Goal: Information Seeking & Learning: Understand process/instructions

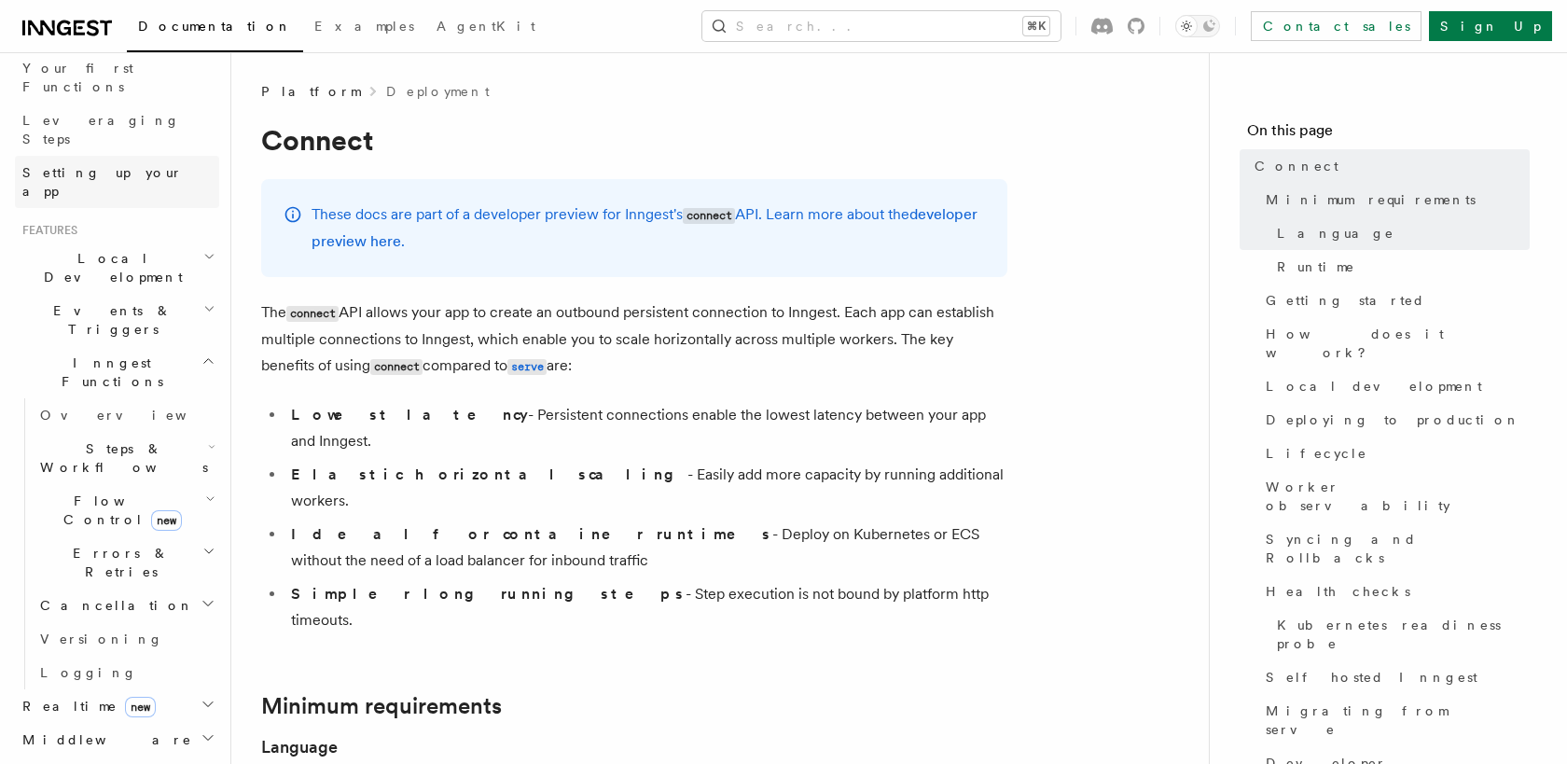
scroll to position [263, 0]
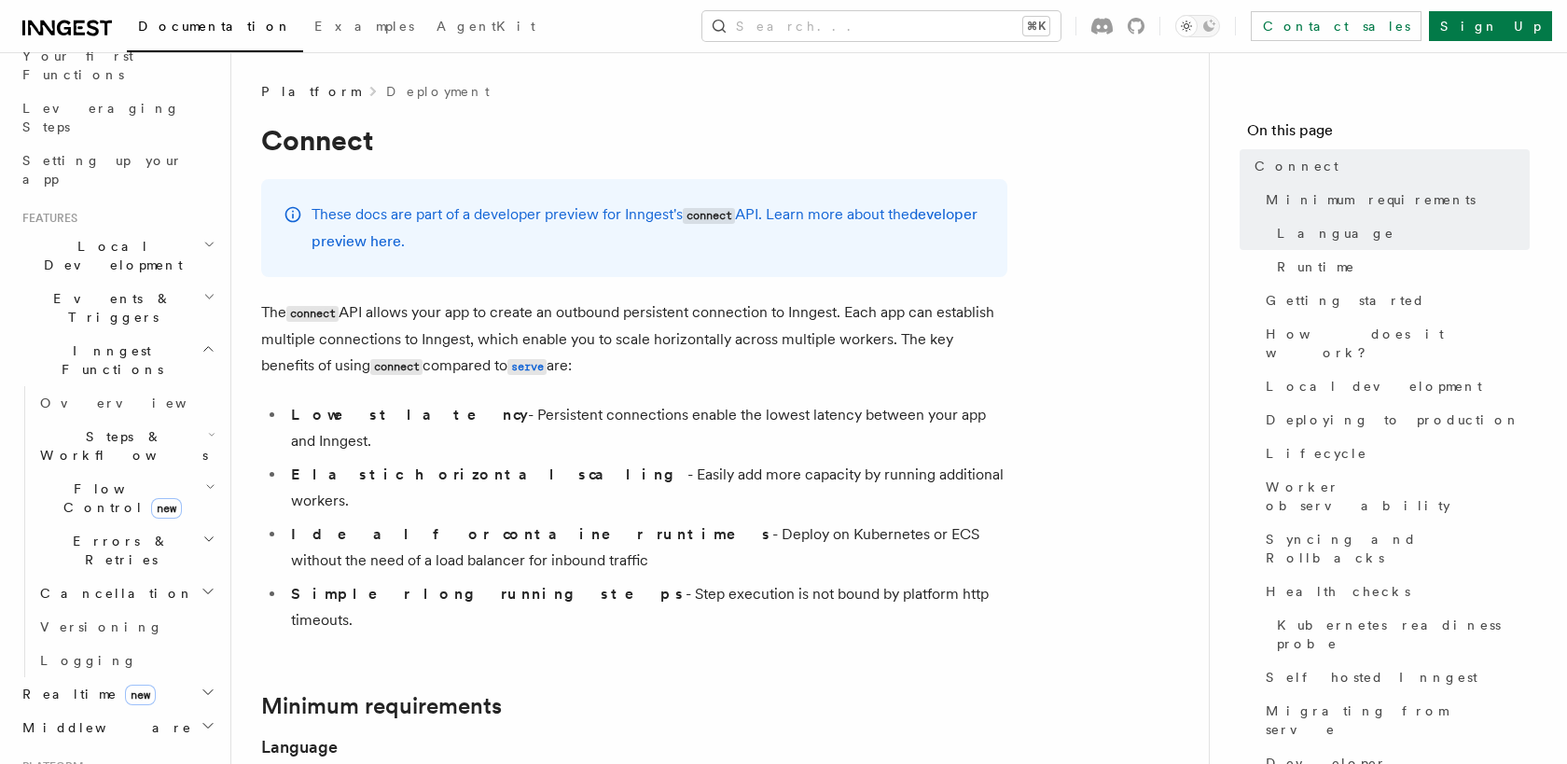
click at [212, 295] on icon "button" at bounding box center [209, 297] width 7 height 4
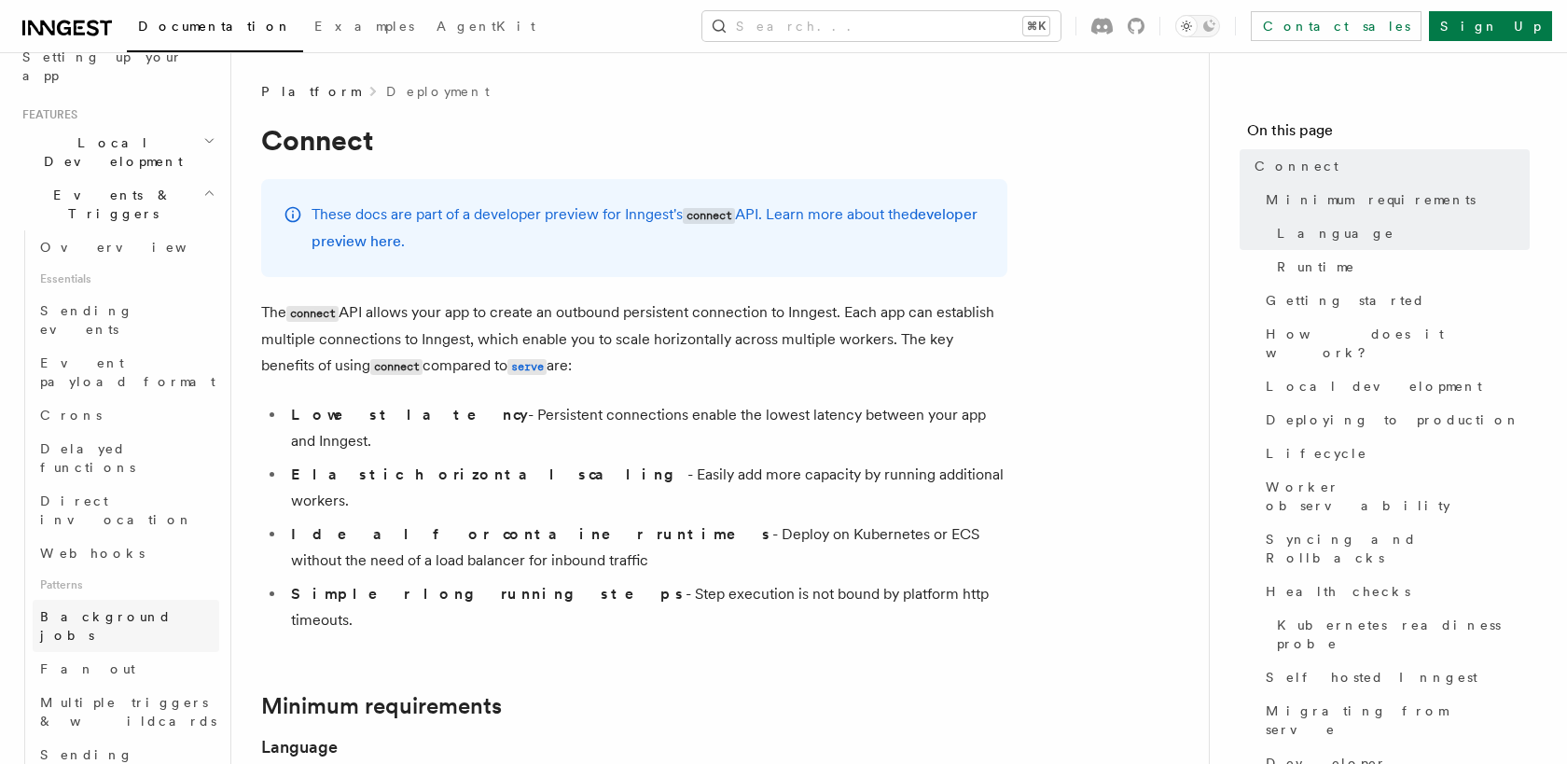
scroll to position [364, 0]
click at [123, 306] on span "Sending events" at bounding box center [86, 323] width 93 height 34
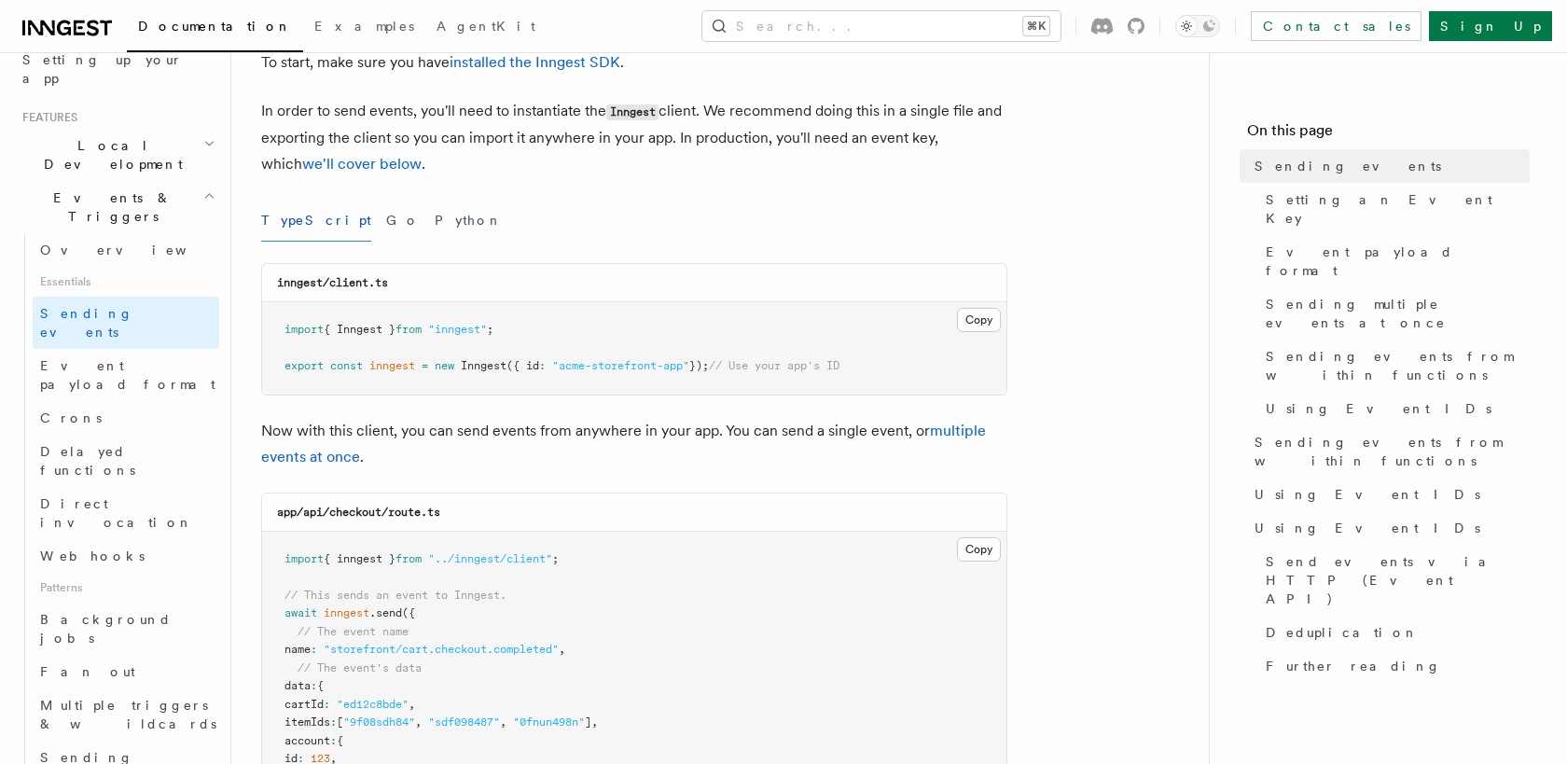
scroll to position [970, 0]
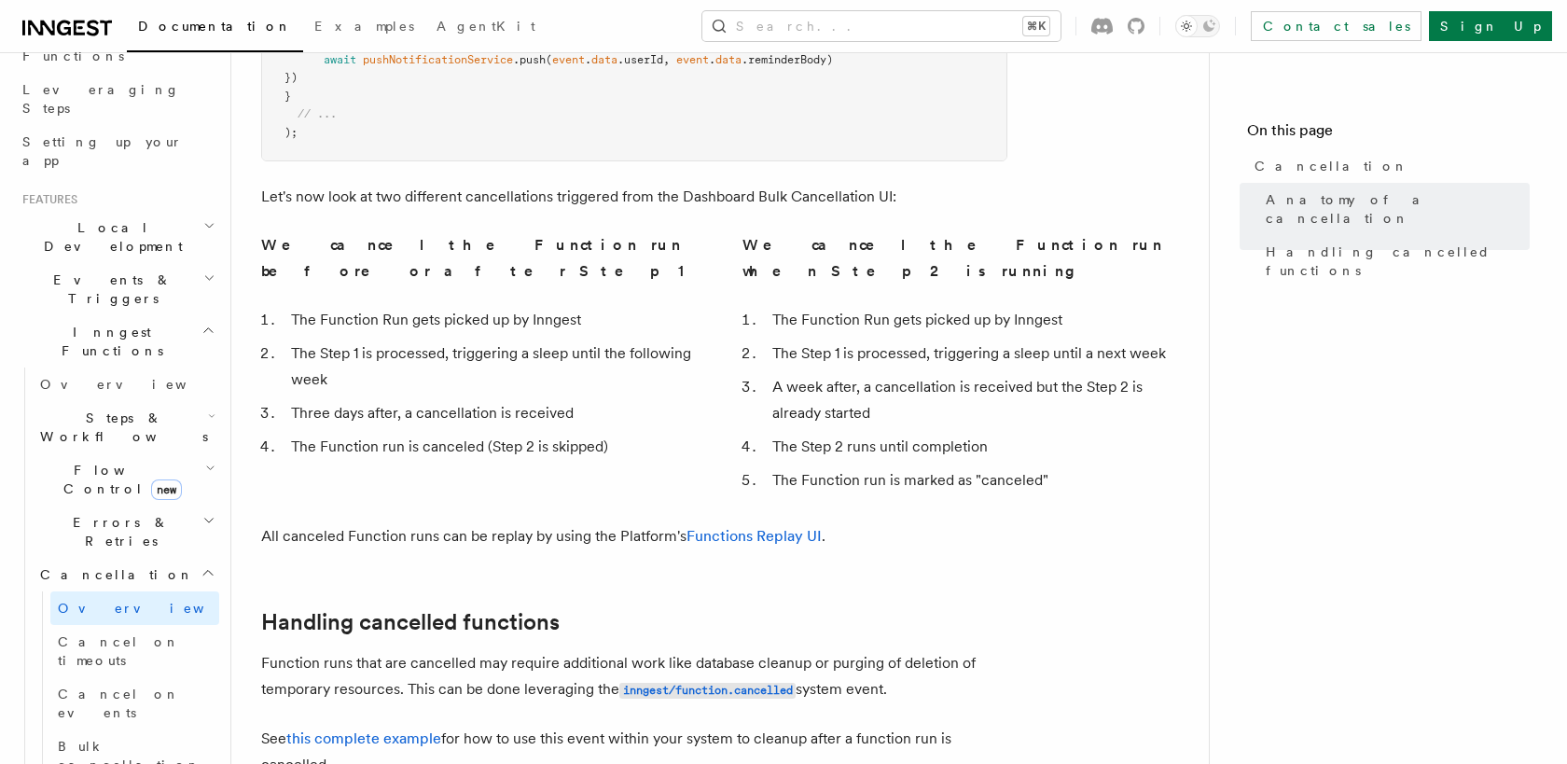
scroll to position [280, 0]
click at [108, 688] on span "Cancel on events" at bounding box center [119, 705] width 122 height 34
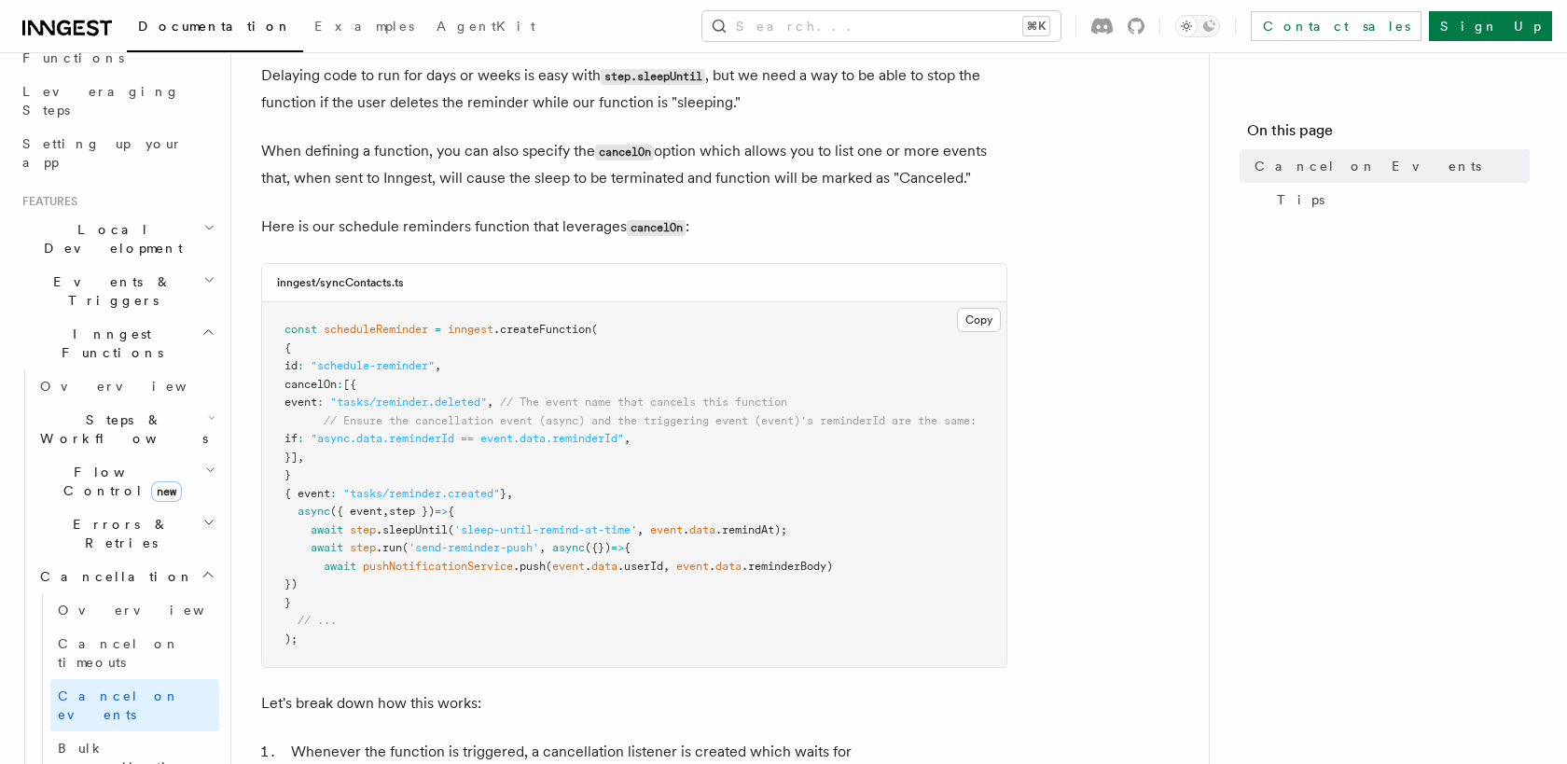
scroll to position [350, 0]
click at [113, 731] on link "Bulk cancellation" at bounding box center [134, 757] width 169 height 52
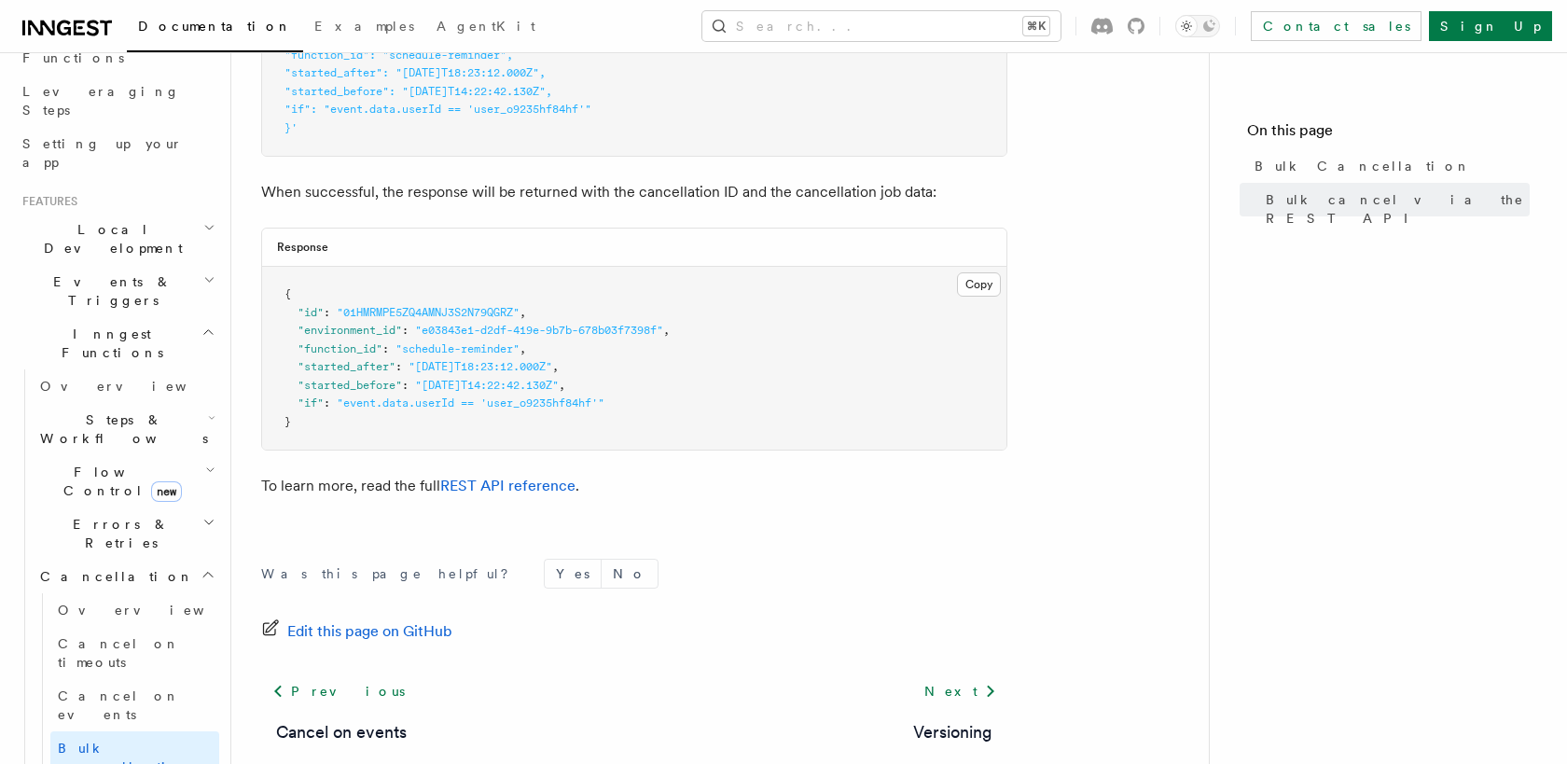
scroll to position [787, 0]
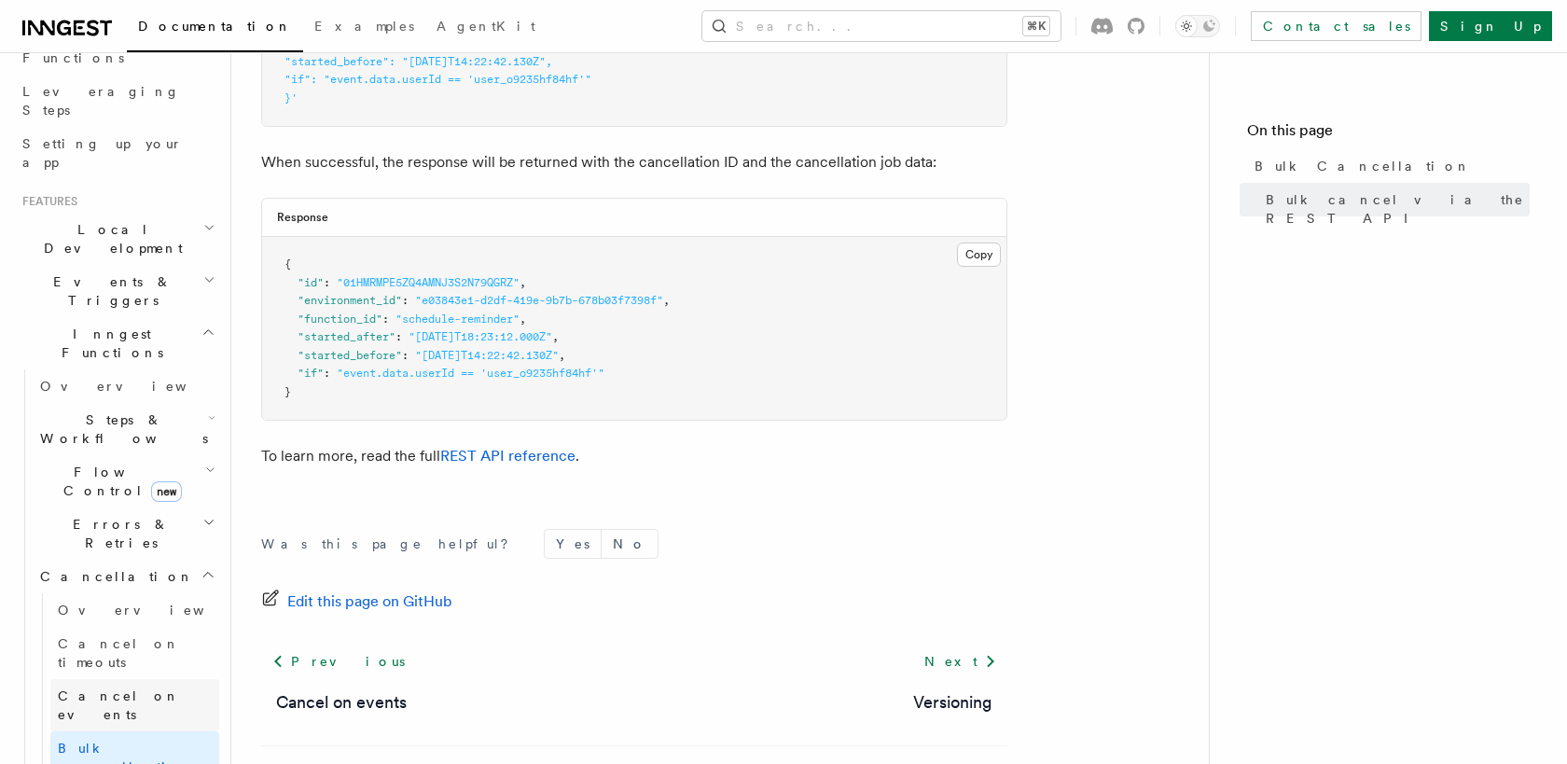
click at [136, 688] on span "Cancel on events" at bounding box center [119, 705] width 122 height 34
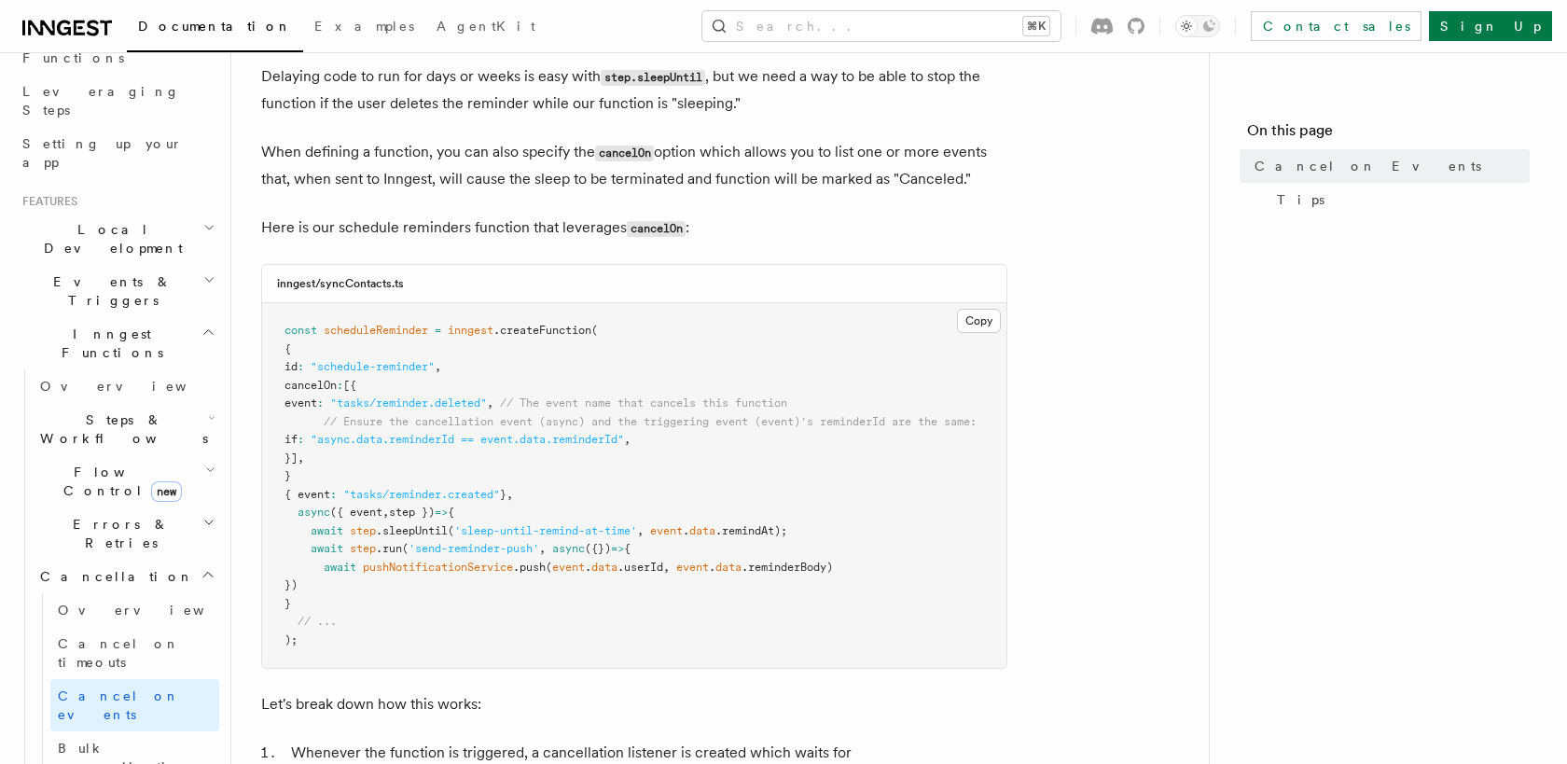
scroll to position [348, 0]
click at [145, 741] on span "Bulk cancellation" at bounding box center [130, 758] width 144 height 34
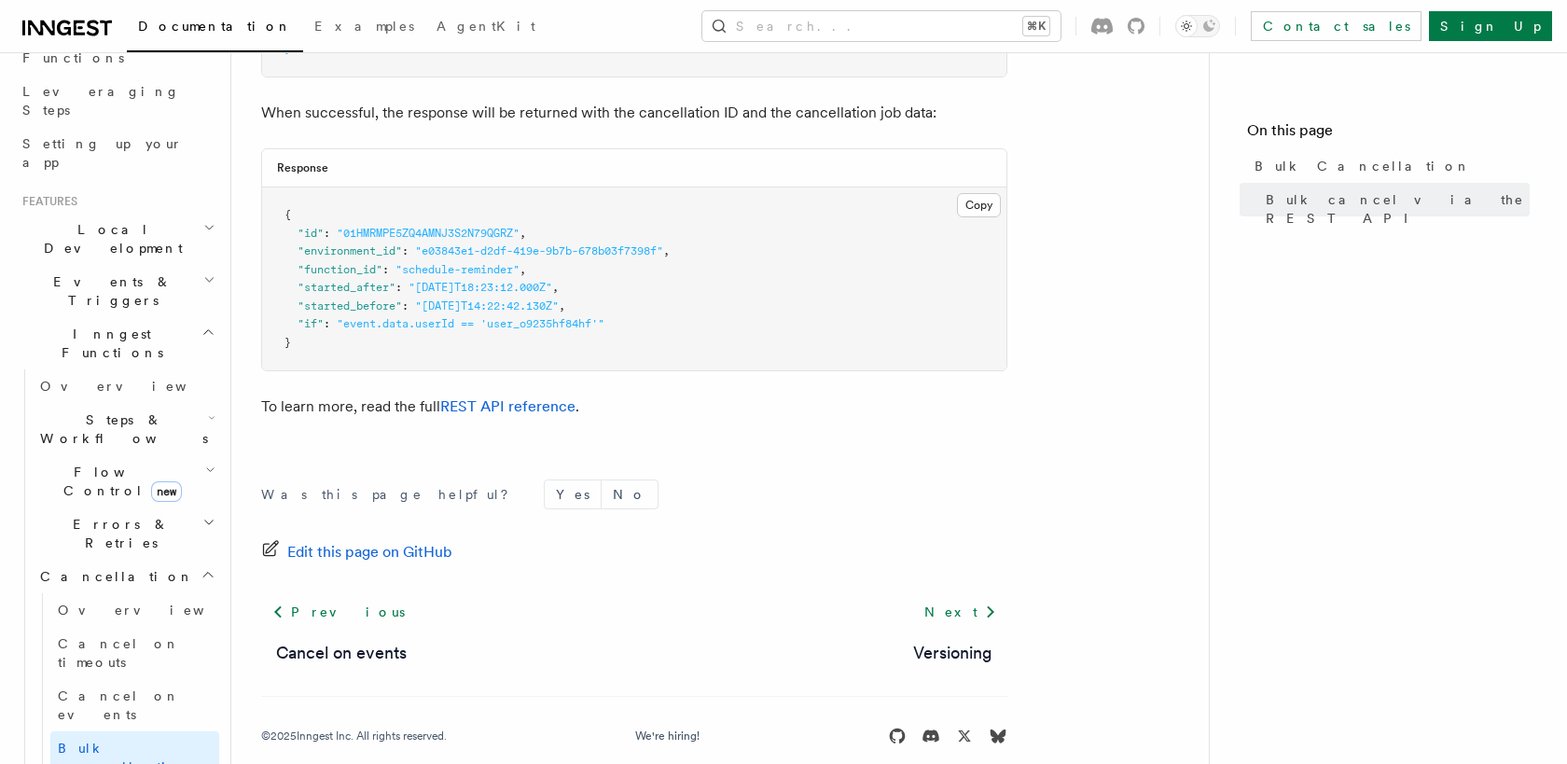
scroll to position [864, 0]
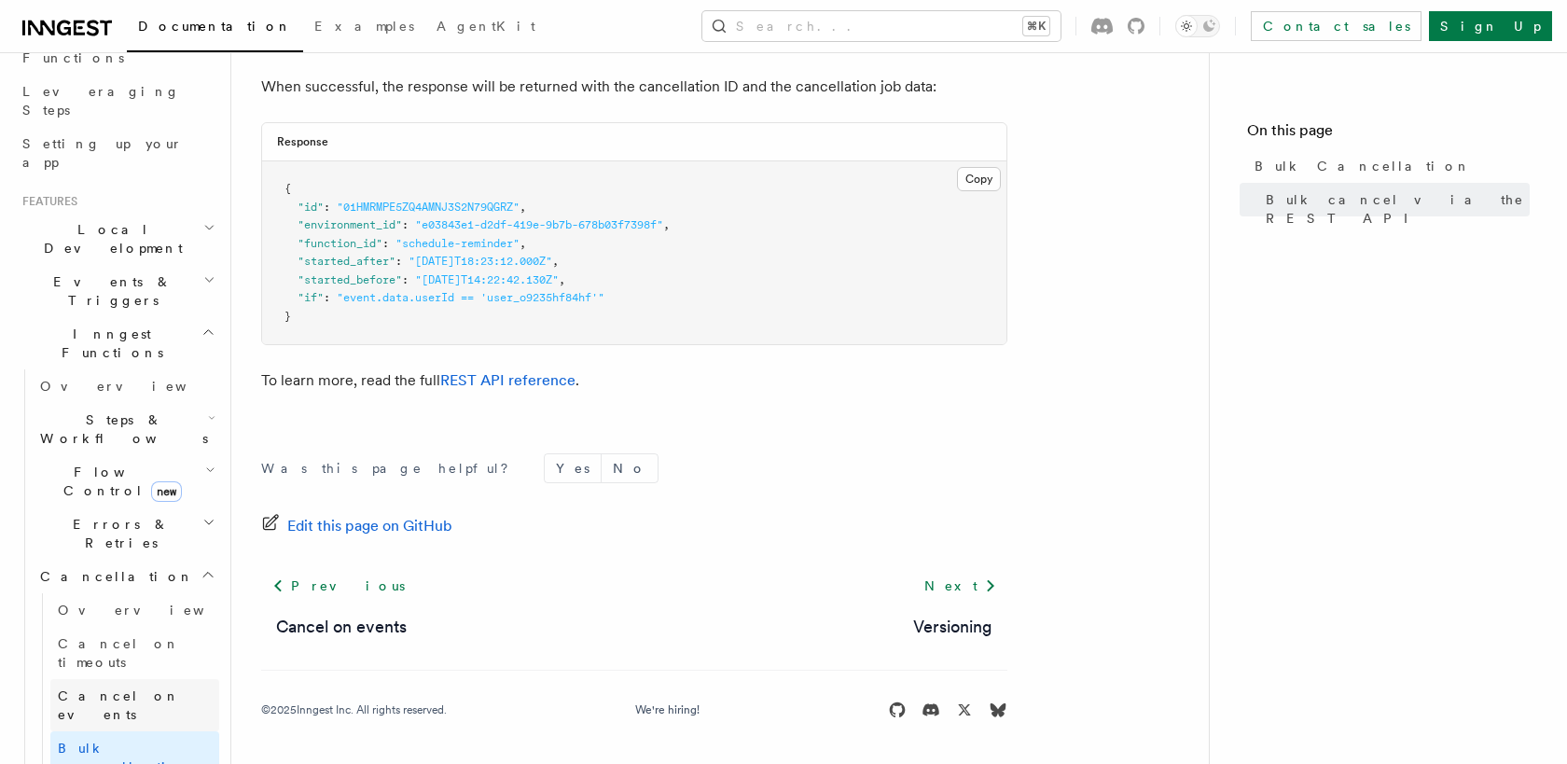
click at [132, 688] on span "Cancel on events" at bounding box center [119, 705] width 122 height 34
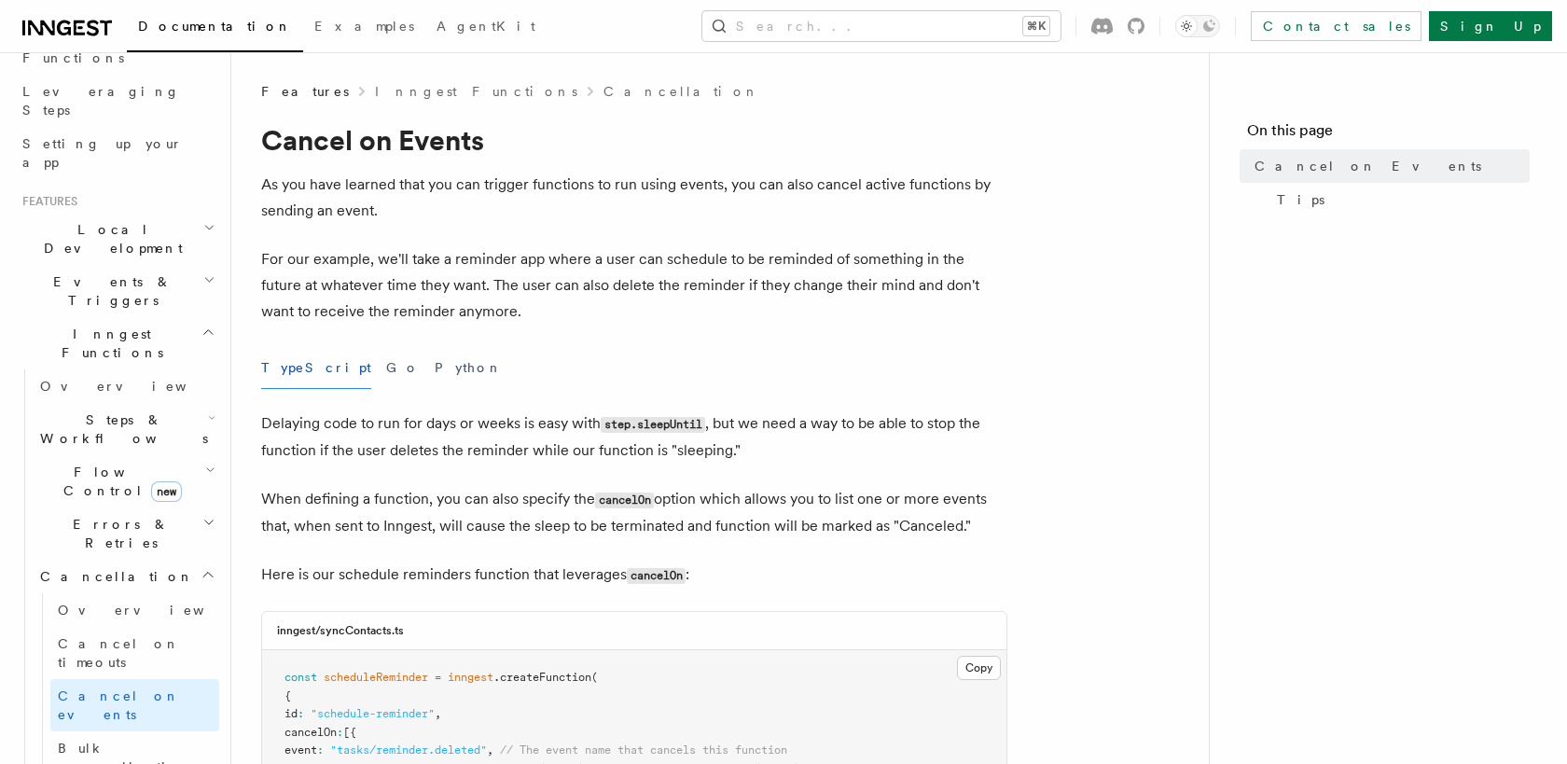
scroll to position [64, 0]
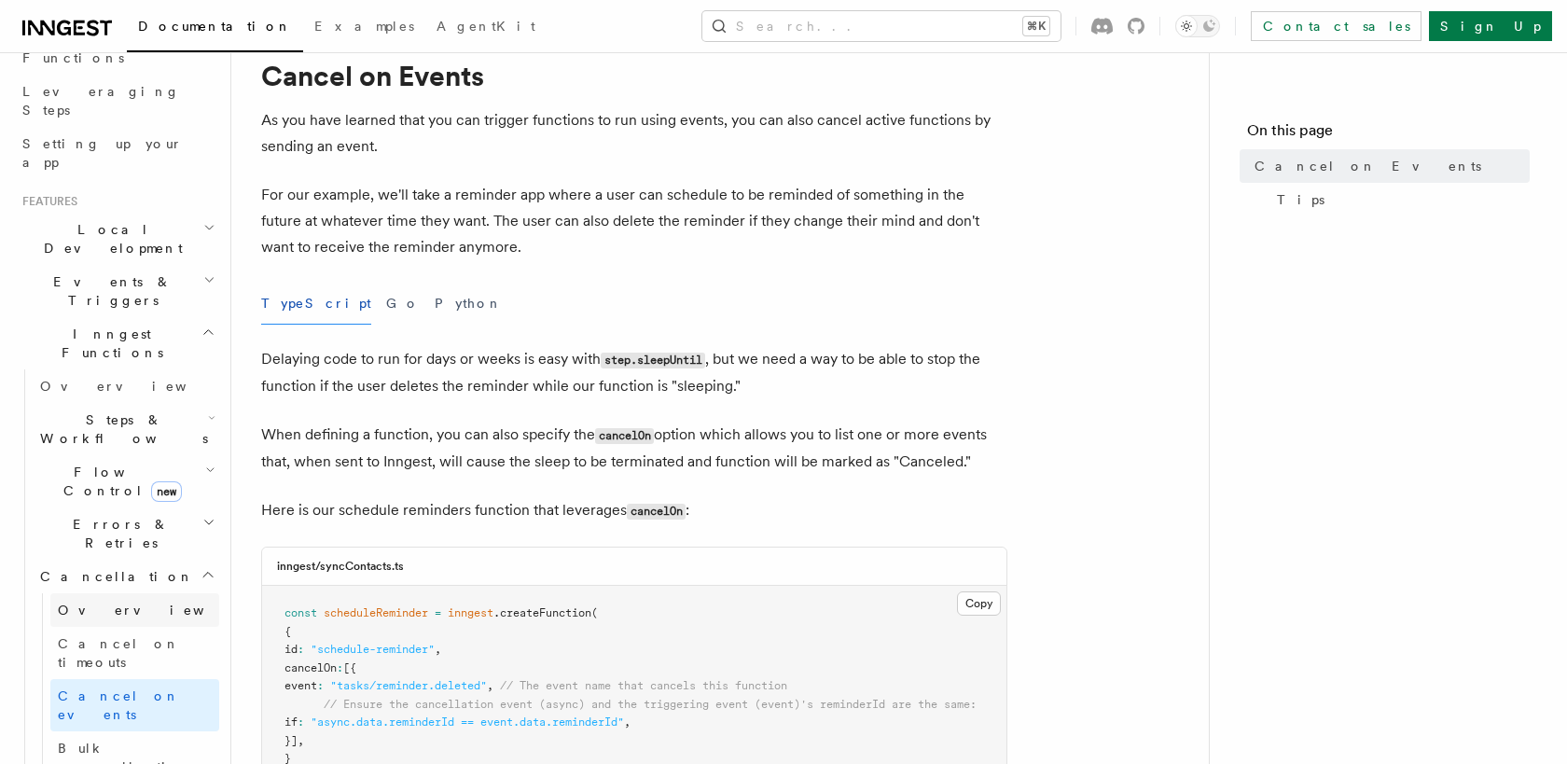
click at [115, 593] on link "Overview" at bounding box center [134, 610] width 169 height 34
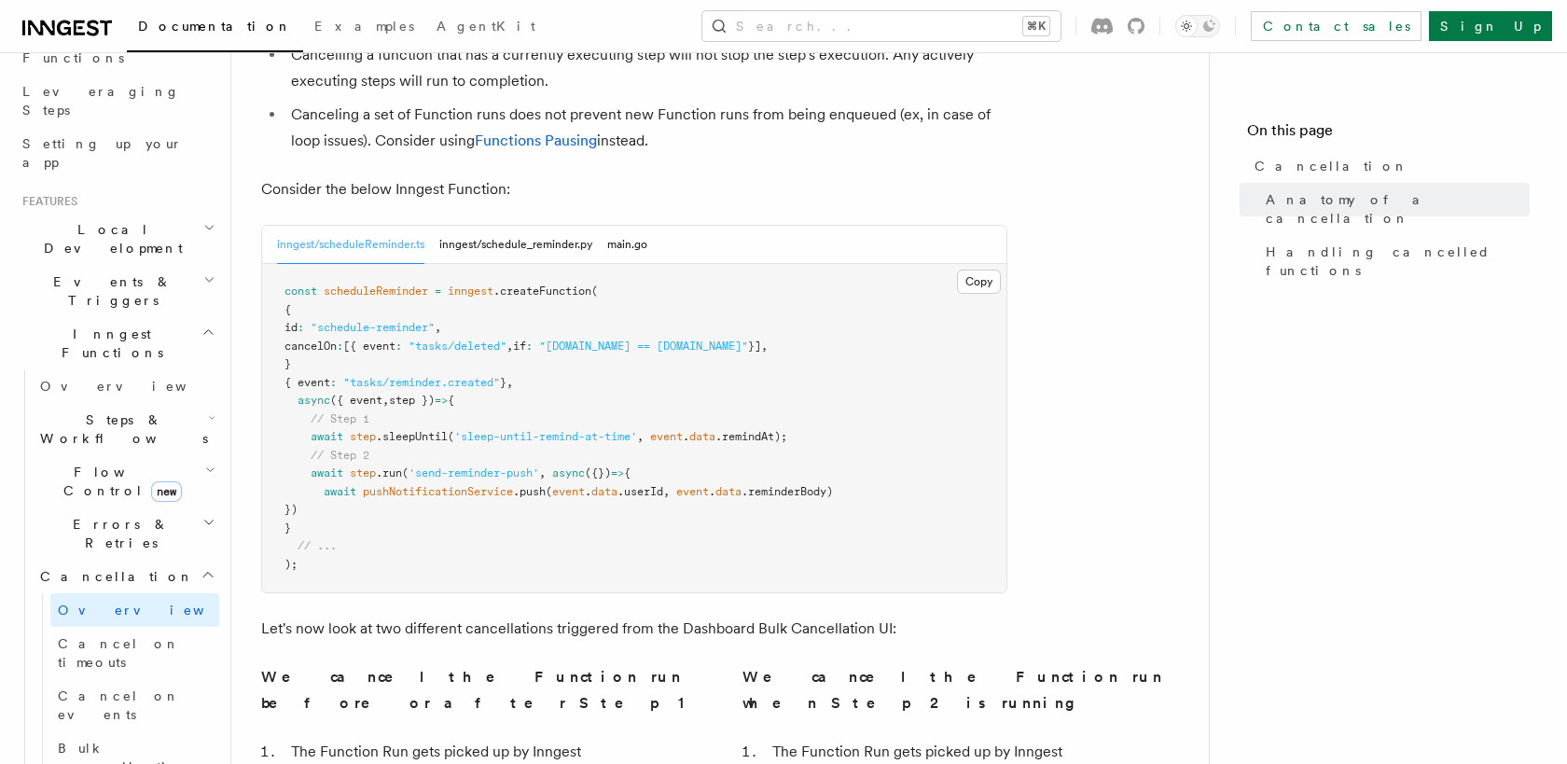
scroll to position [857, 0]
drag, startPoint x: 589, startPoint y: 236, endPoint x: 806, endPoint y: 234, distance: 217.4
click at [768, 341] on span "cancelOn : [{ event : "tasks/deleted" , if : "[DOMAIN_NAME] == [DOMAIN_NAME]" }…" at bounding box center [526, 347] width 483 height 13
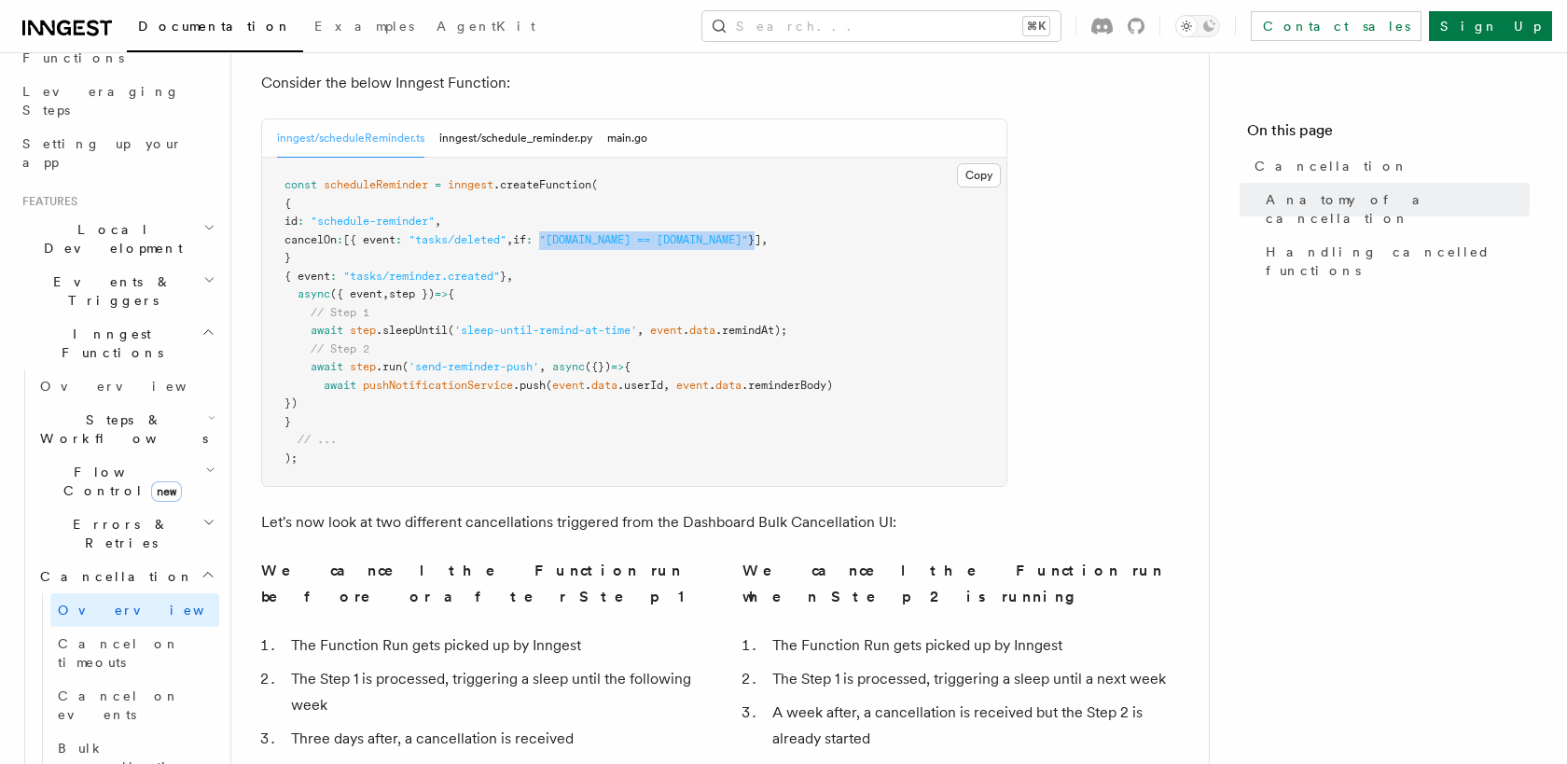
scroll to position [751, 0]
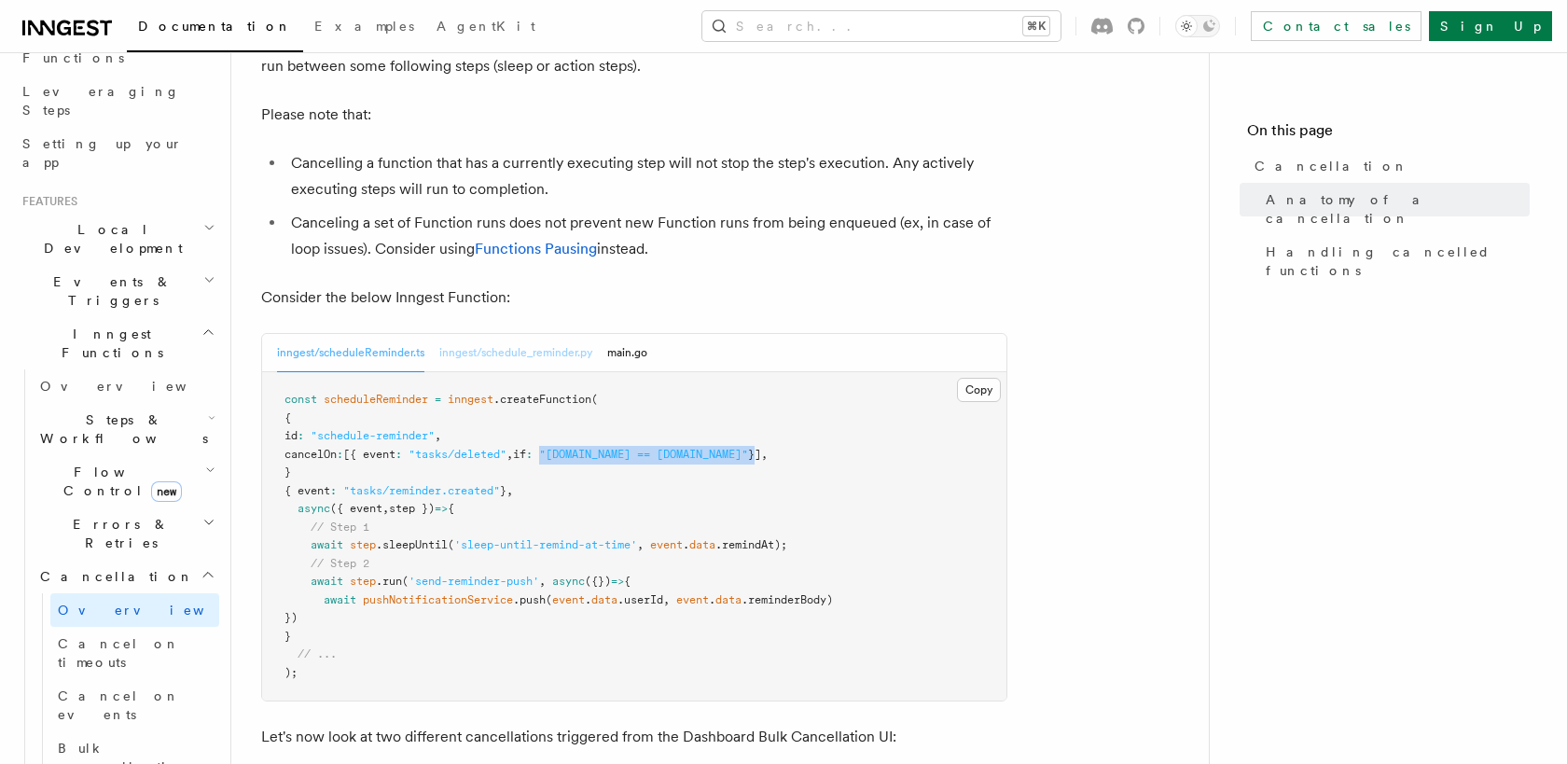
click at [565, 334] on button "inngest/schedule_reminder.py" at bounding box center [515, 353] width 153 height 38
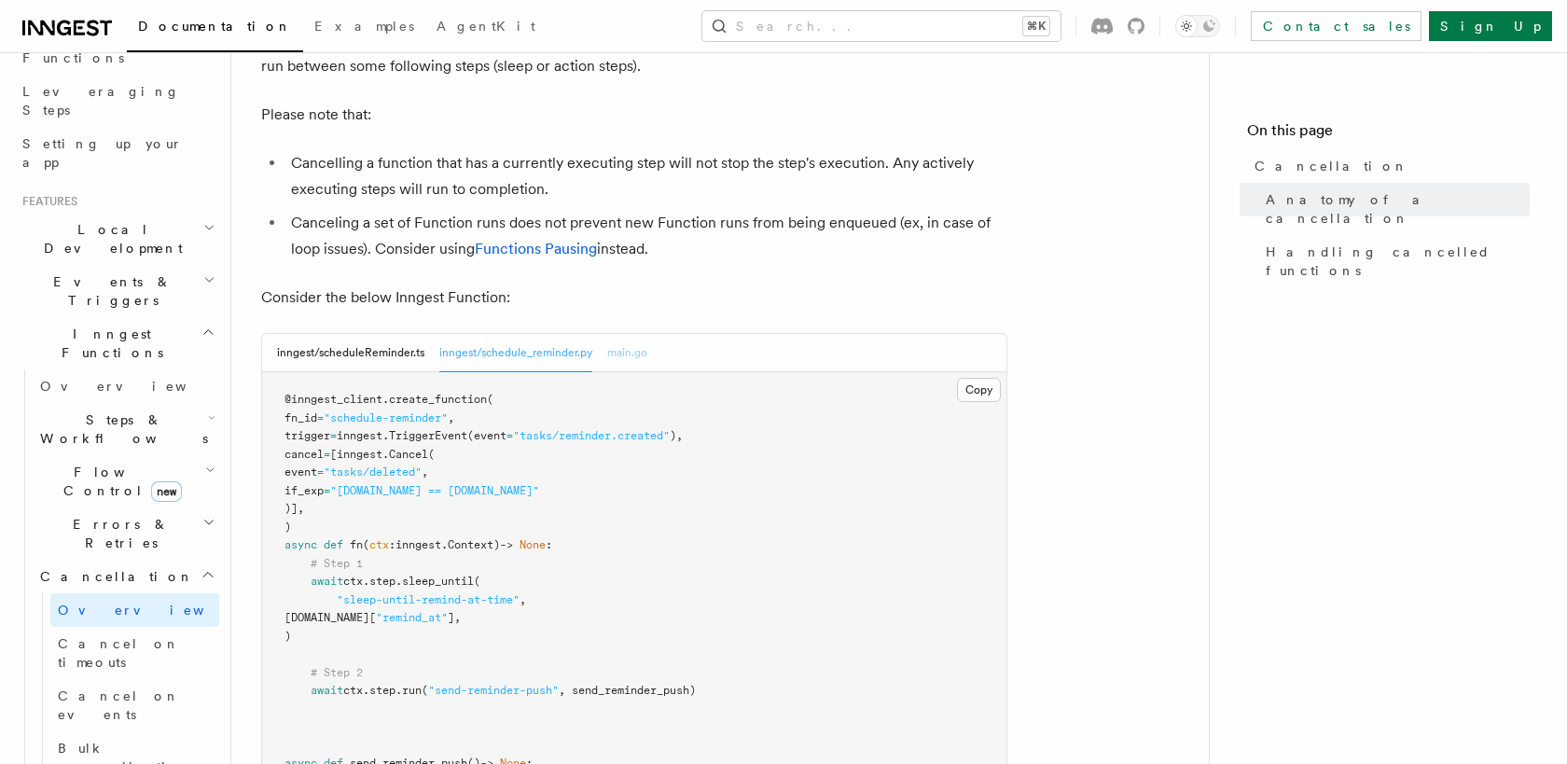
click at [626, 334] on button "main.go" at bounding box center [627, 353] width 40 height 38
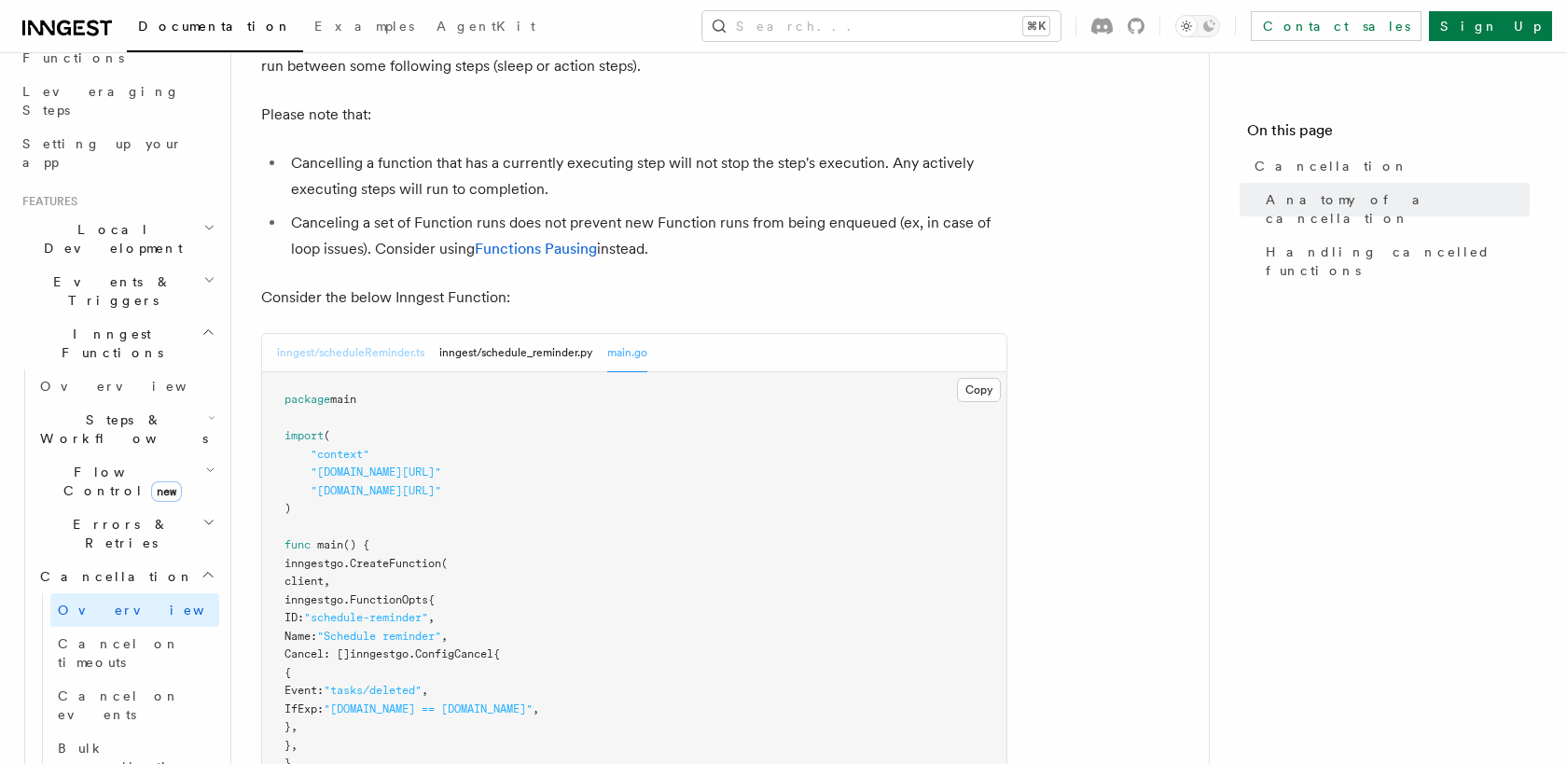
click at [359, 334] on button "inngest/scheduleReminder.ts" at bounding box center [350, 353] width 147 height 38
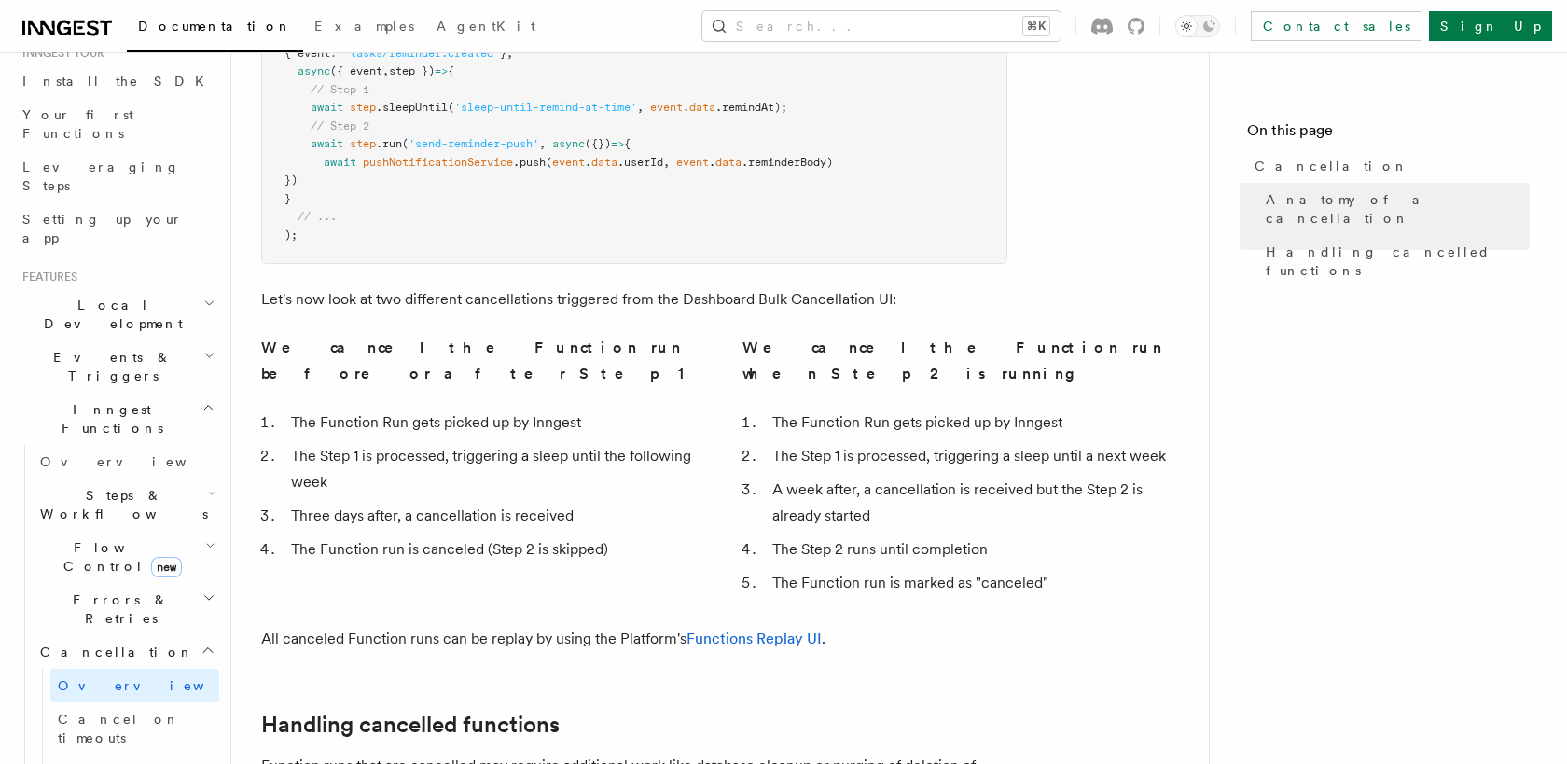
scroll to position [202, 0]
click at [181, 586] on h2 "Errors & Retries" at bounding box center [126, 612] width 187 height 52
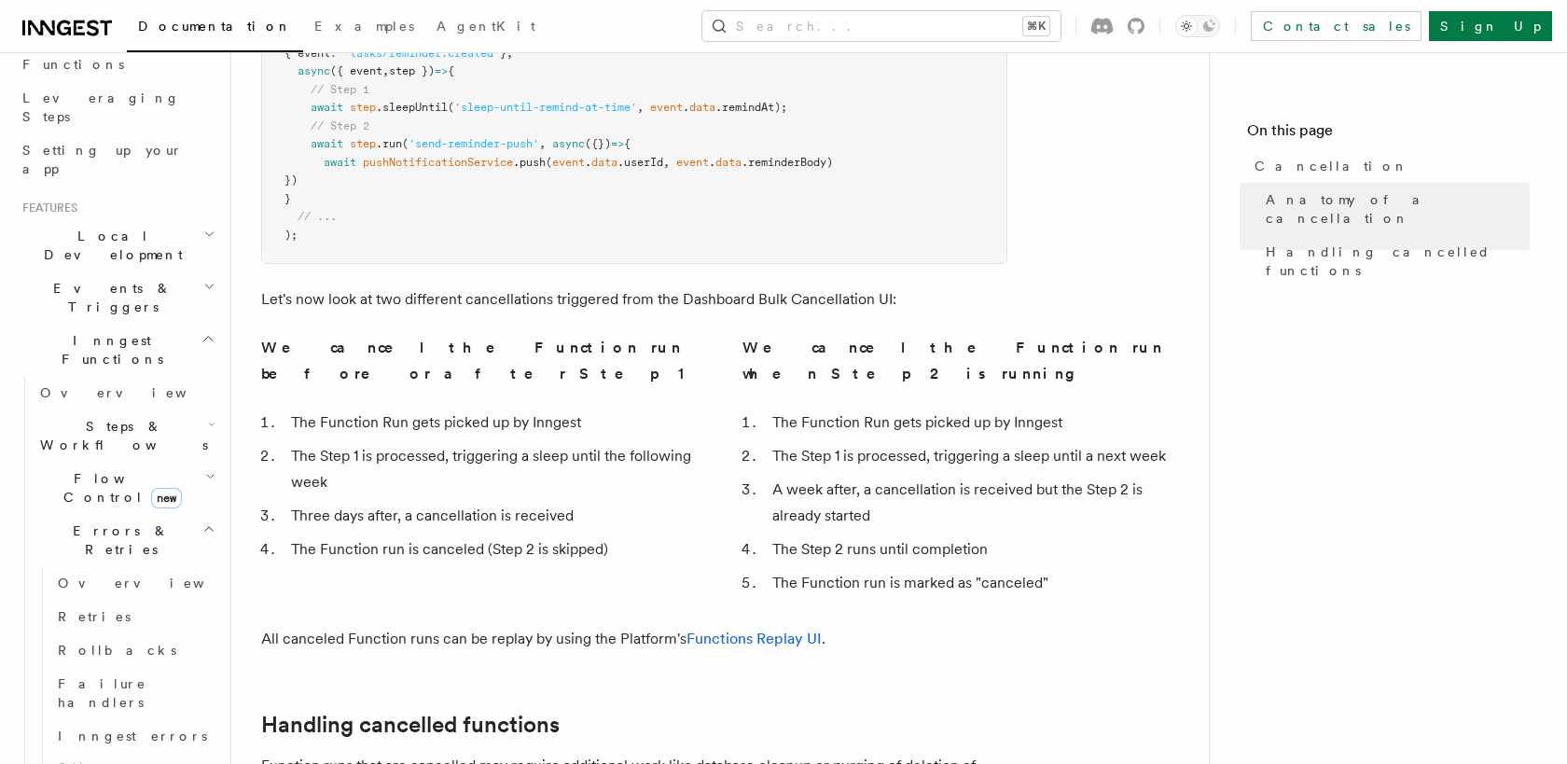
scroll to position [278, 0]
click at [142, 562] on link "Overview" at bounding box center [134, 579] width 169 height 34
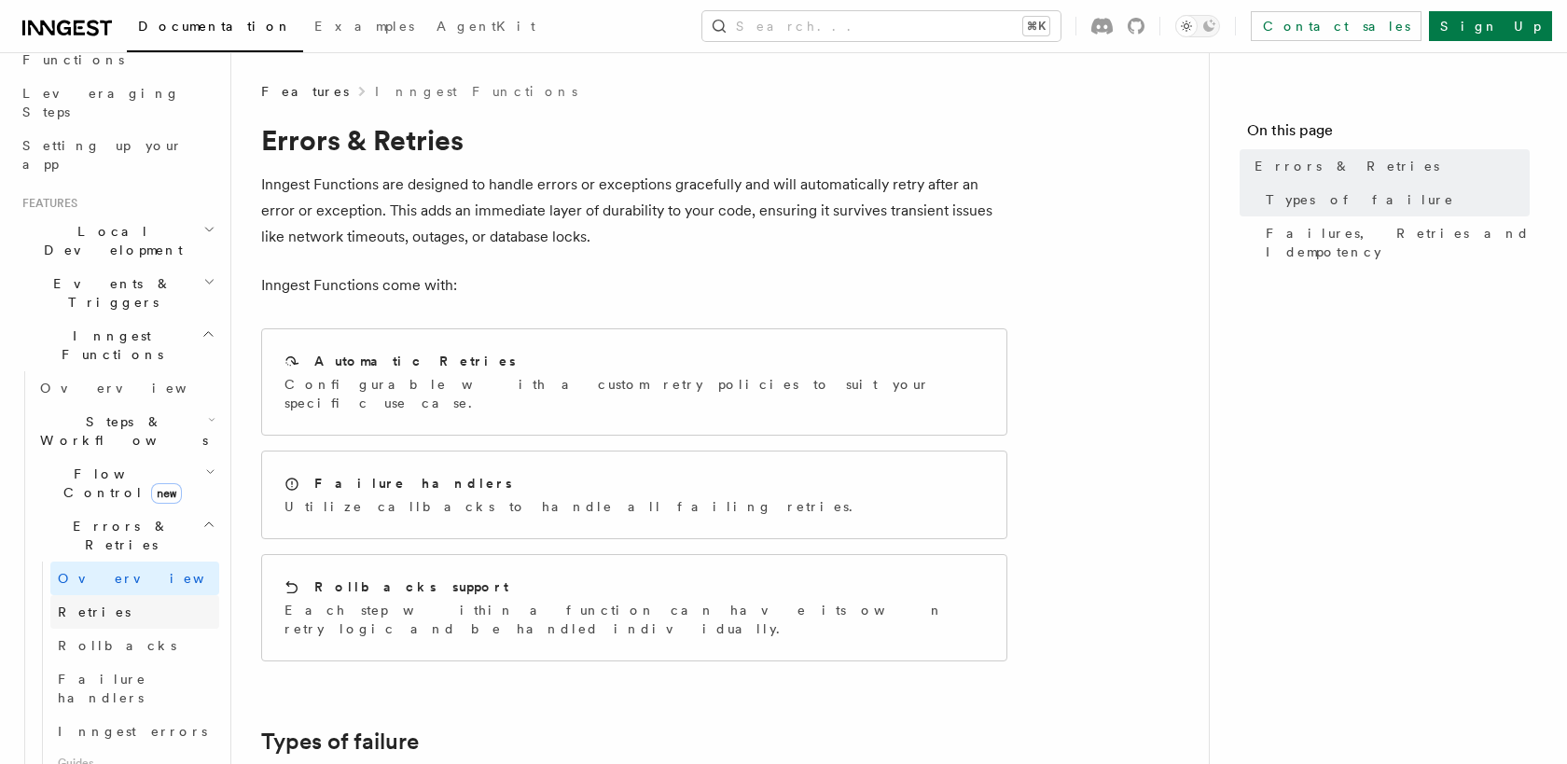
click at [168, 595] on link "Retries" at bounding box center [134, 612] width 169 height 34
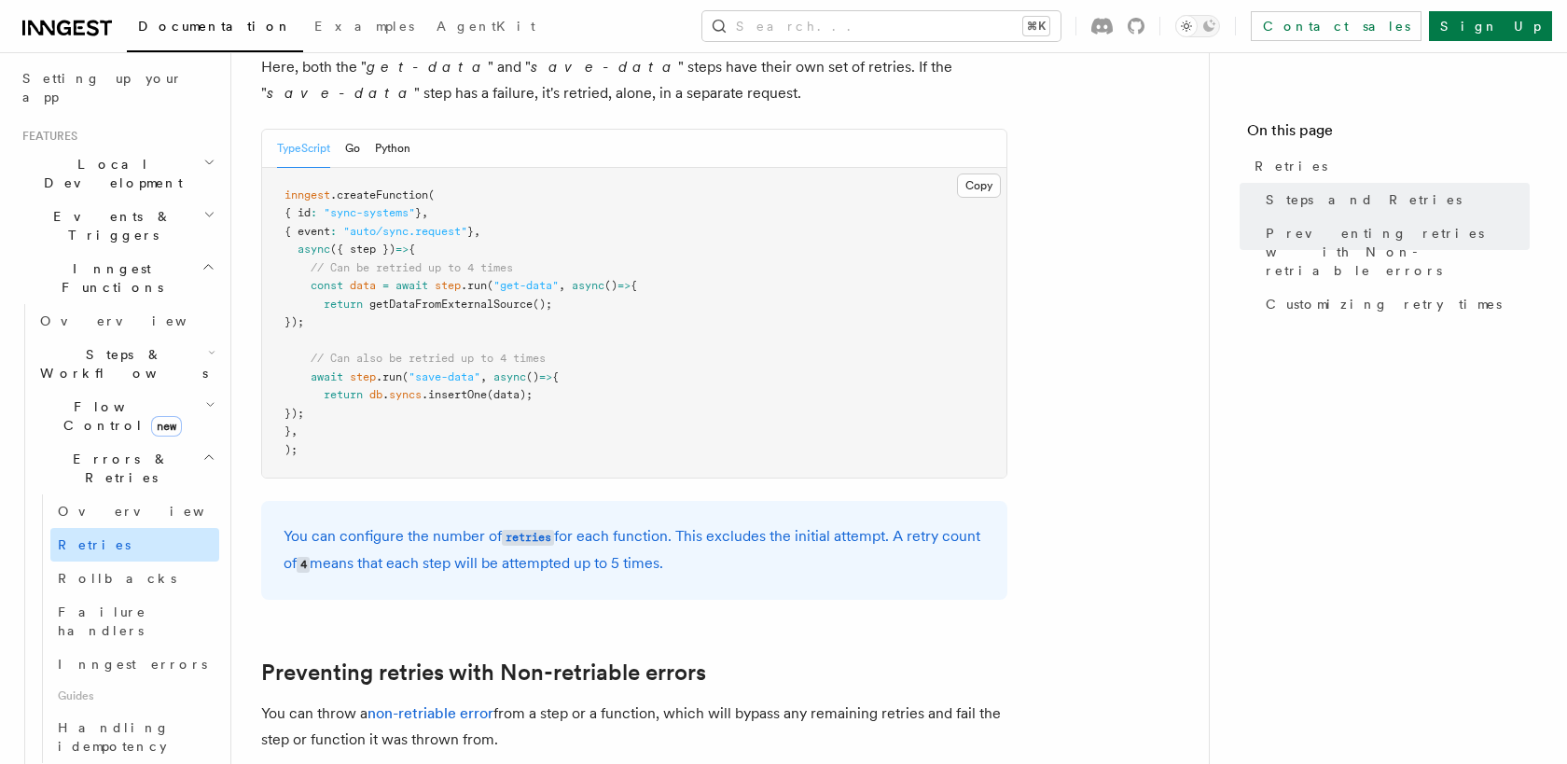
scroll to position [346, 0]
click at [162, 719] on span "Handling idempotency" at bounding box center [114, 736] width 112 height 34
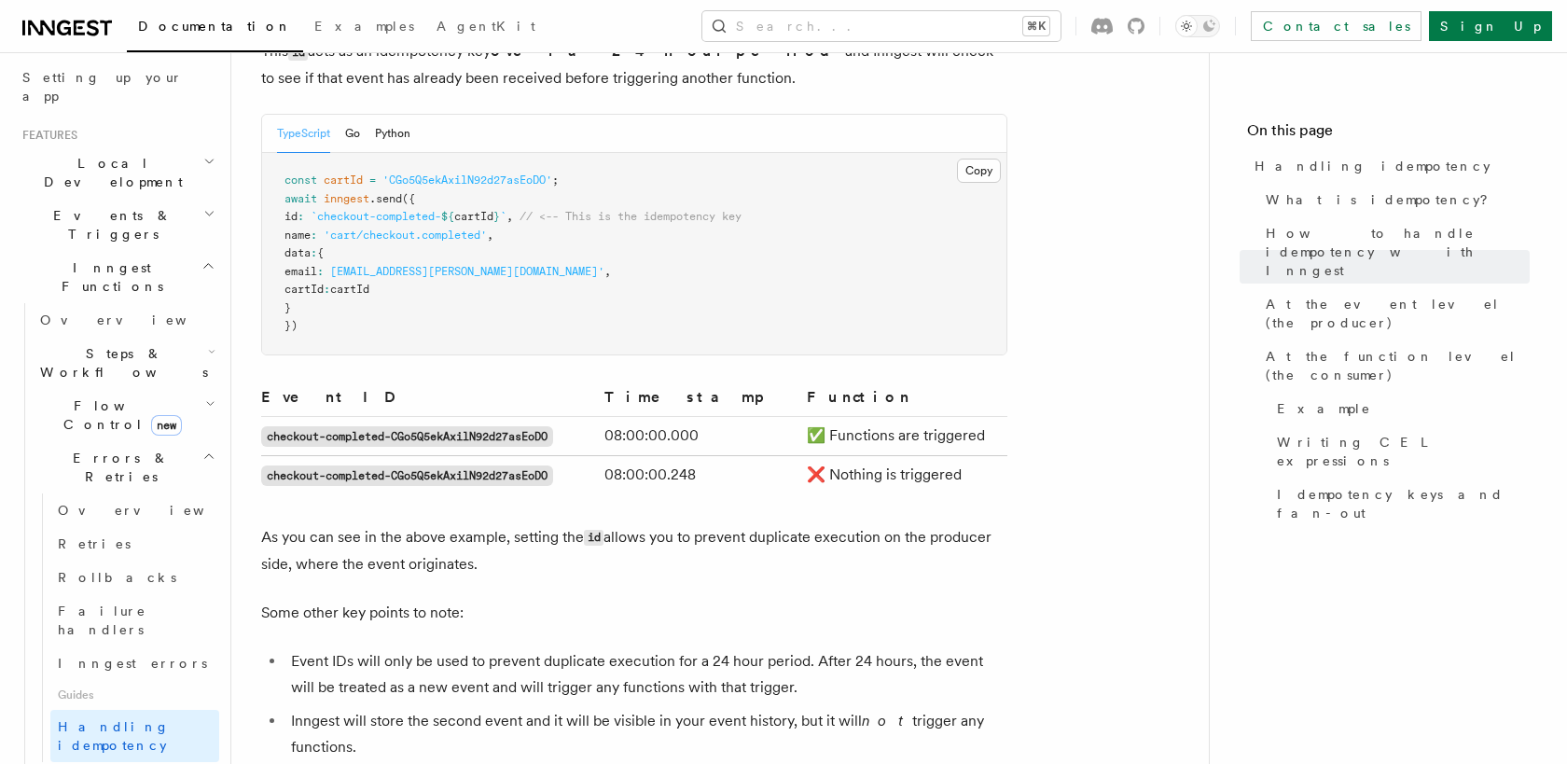
scroll to position [971, 0]
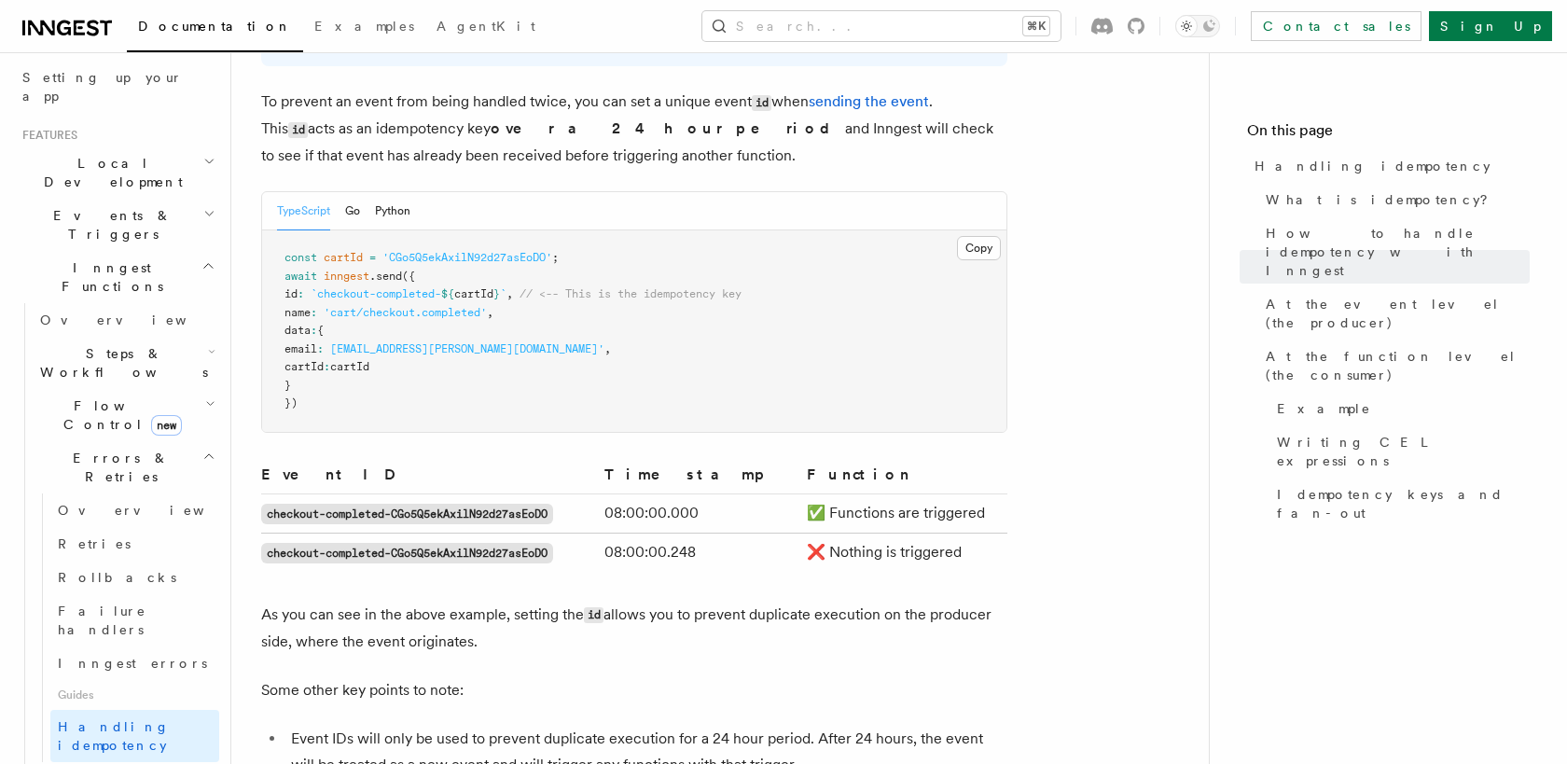
click at [685, 287] on span "// <-- This is the idempotency key" at bounding box center [631, 293] width 222 height 13
click at [673, 276] on div at bounding box center [673, 276] width 0 height 0
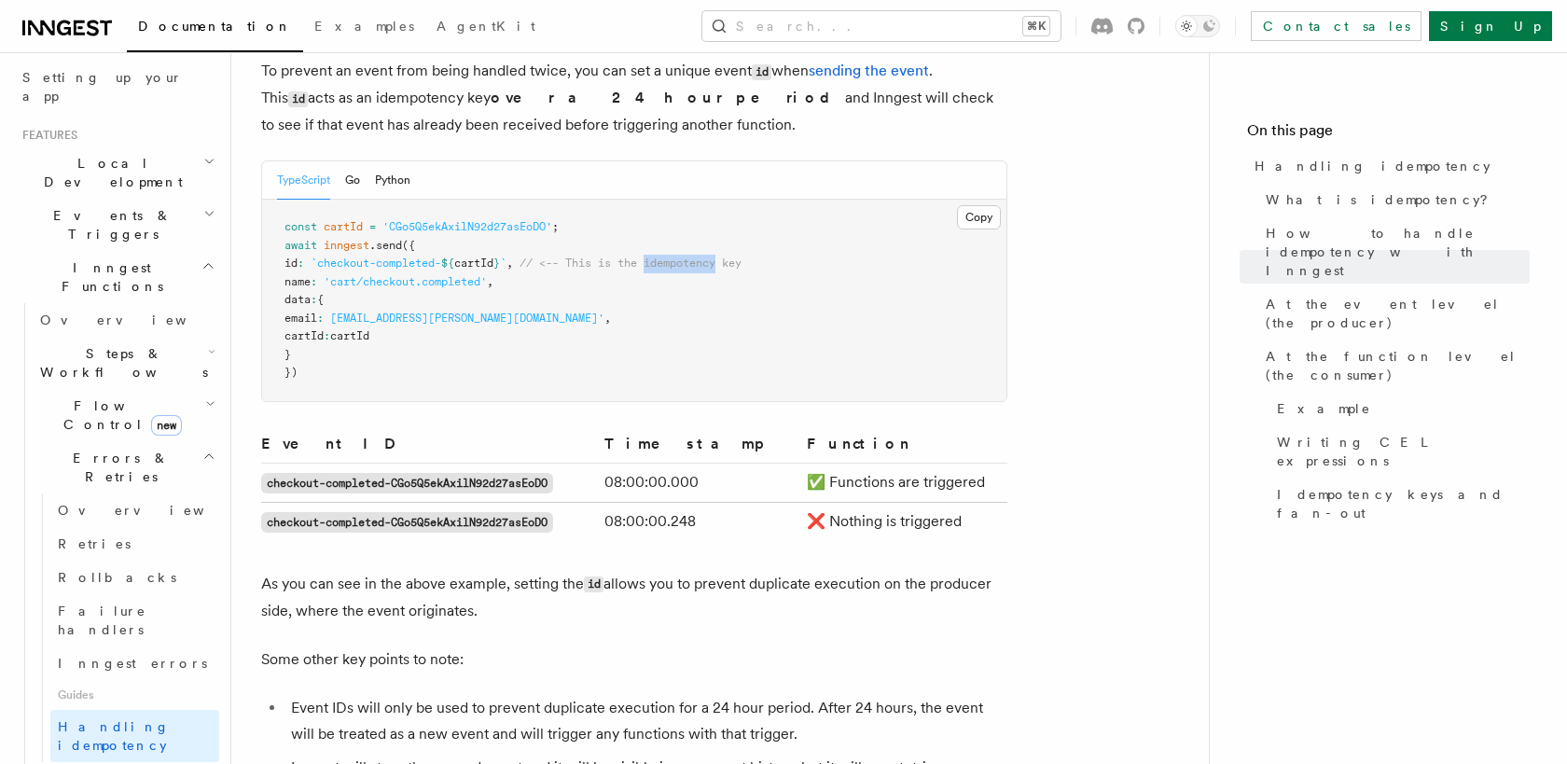
scroll to position [1023, 0]
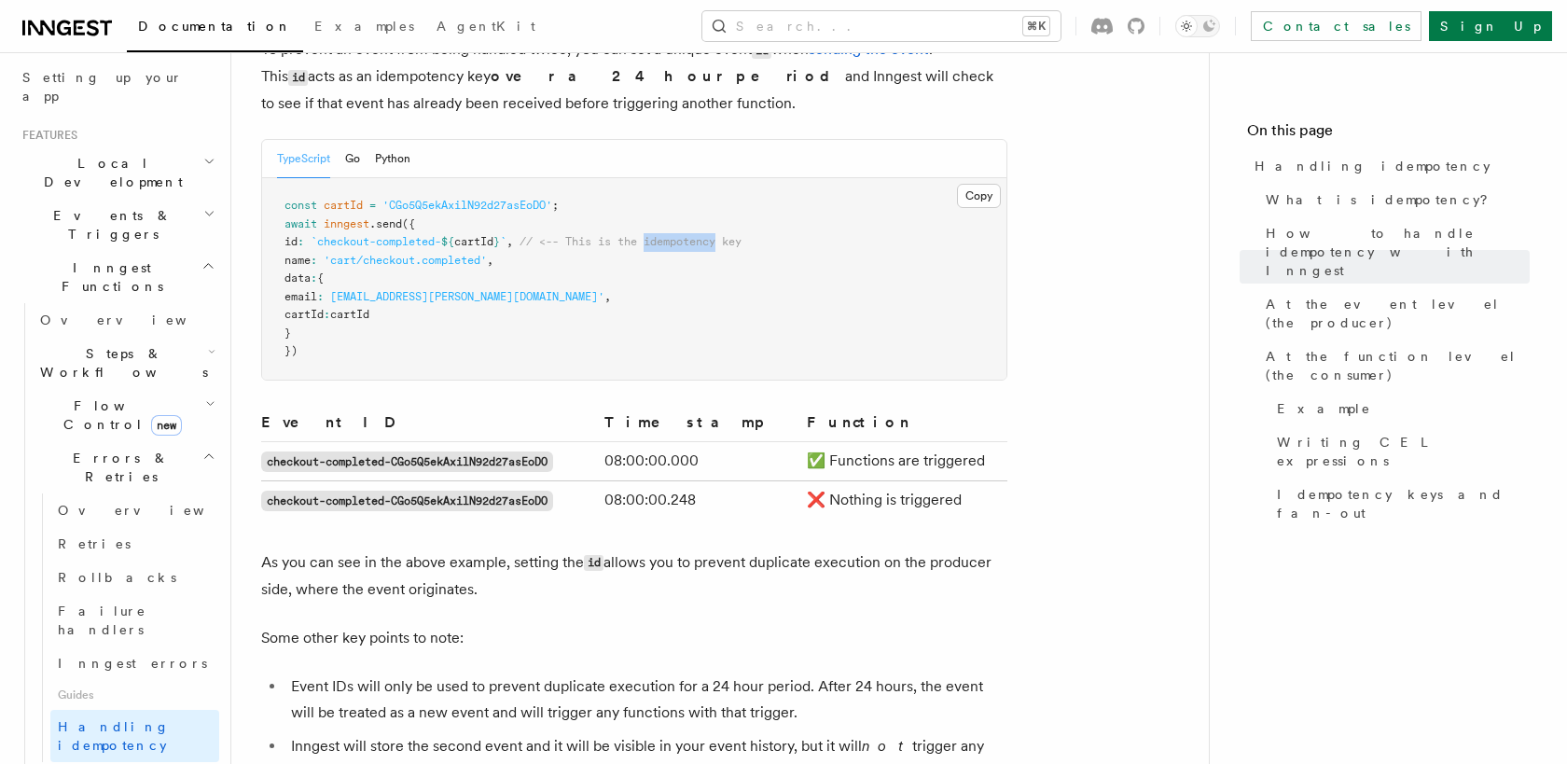
click at [837, 310] on pre "const cartId = 'CGo5Q5ekAxilN92d27asEoDO' ; await inngest .send ({ id : `checko…" at bounding box center [634, 279] width 744 height 202
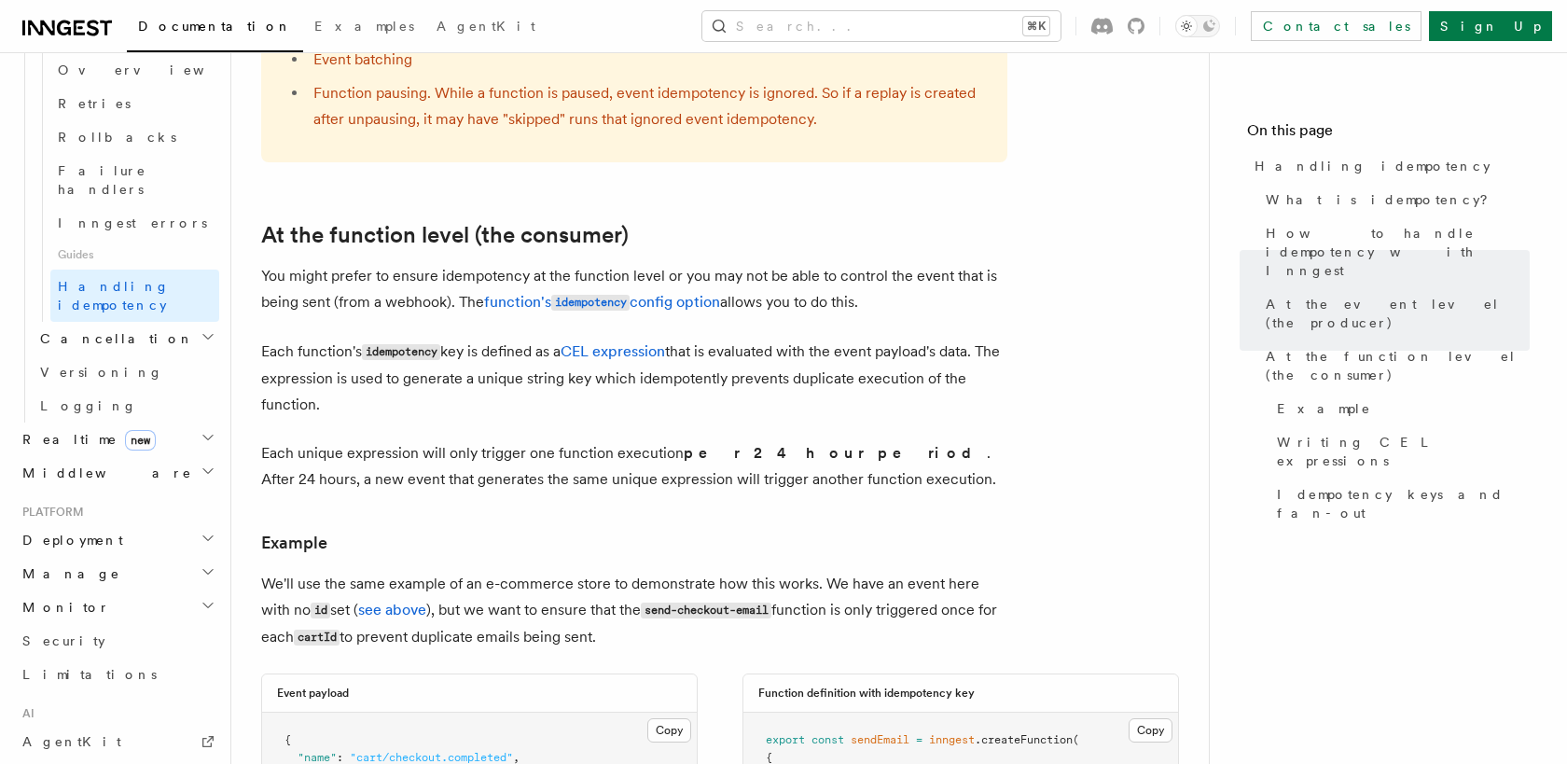
scroll to position [791, 0]
click at [214, 425] on icon "button" at bounding box center [208, 432] width 15 height 15
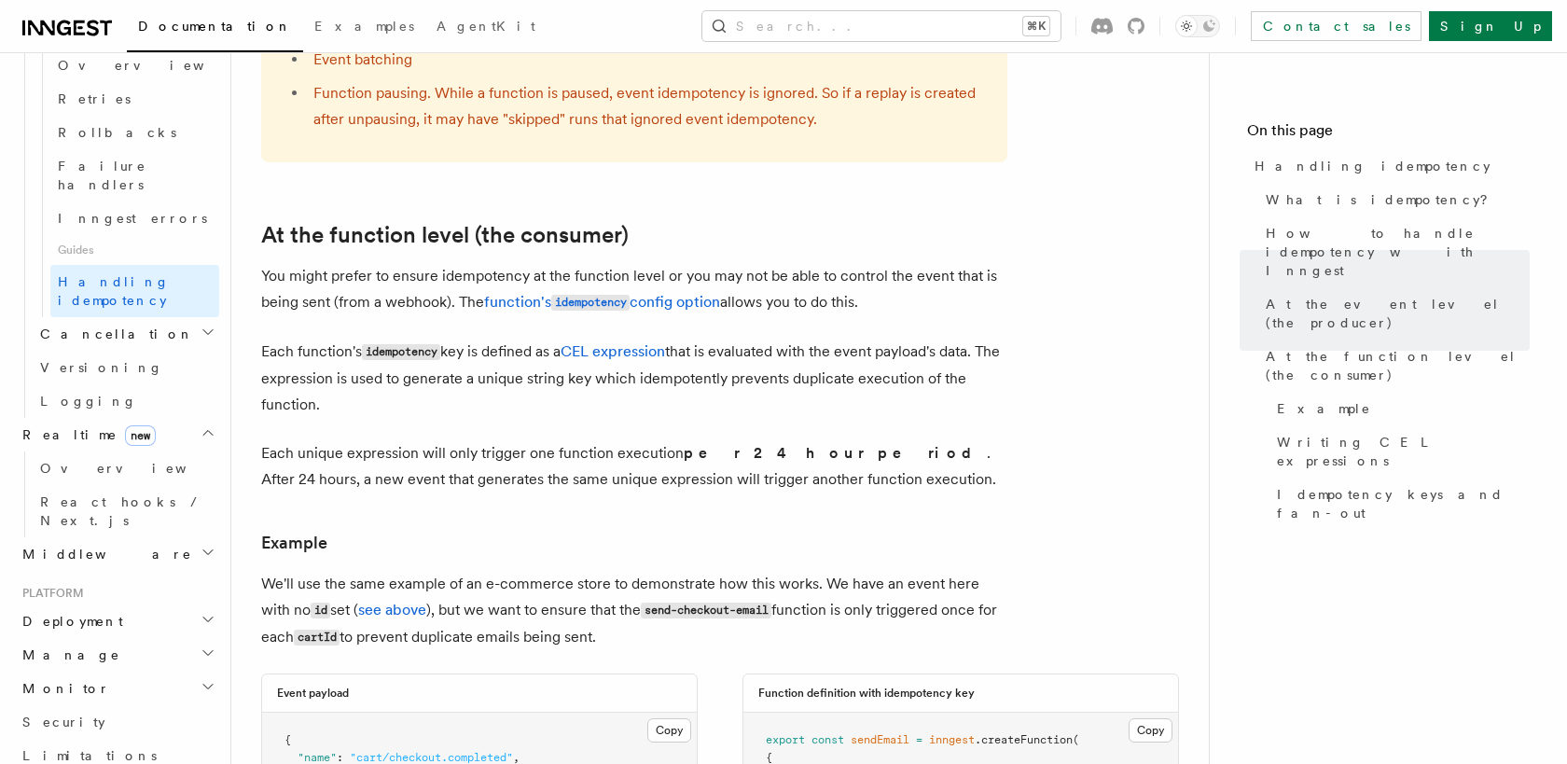
click at [214, 425] on icon "button" at bounding box center [208, 432] width 15 height 15
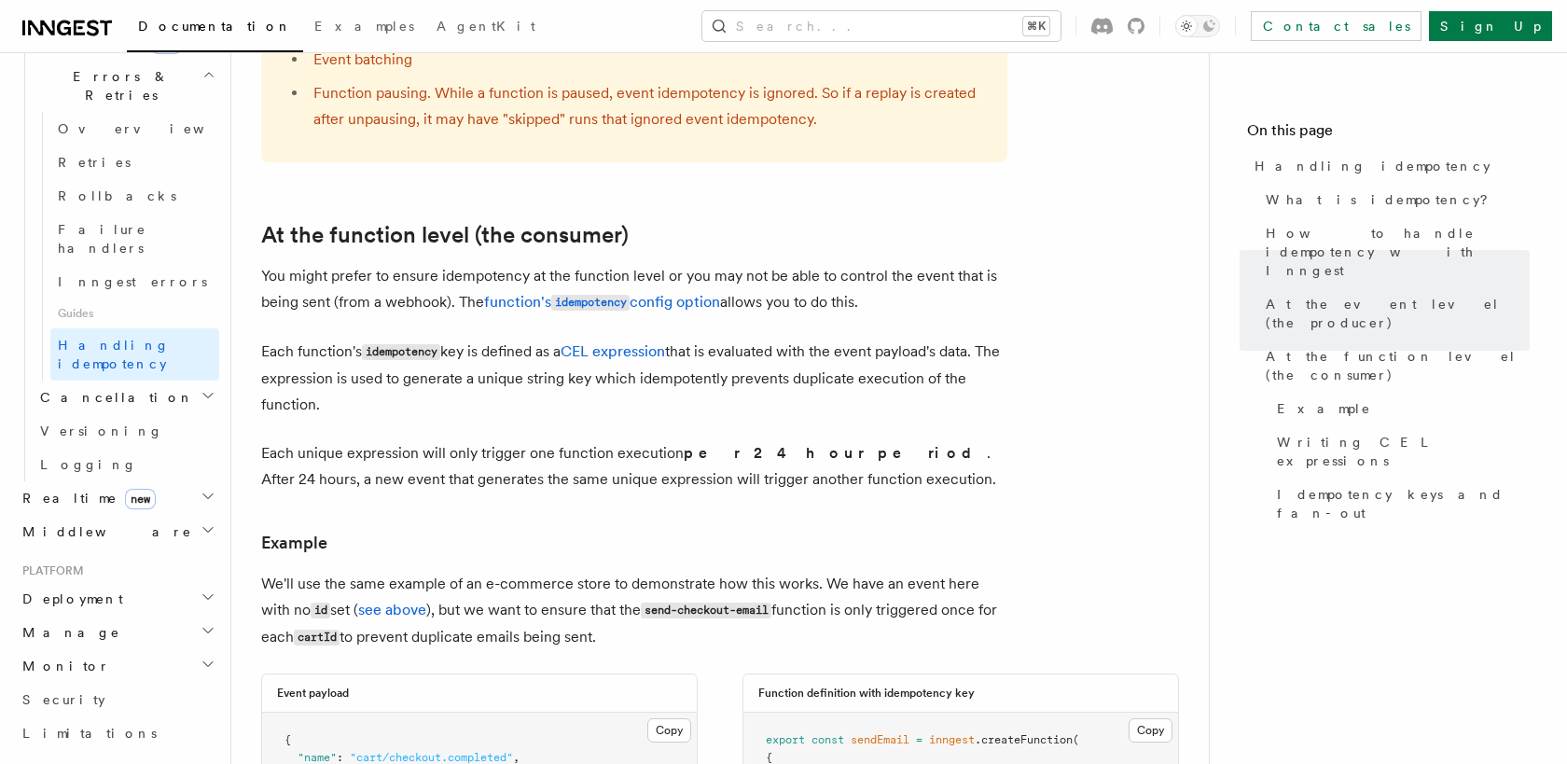
scroll to position [688, 0]
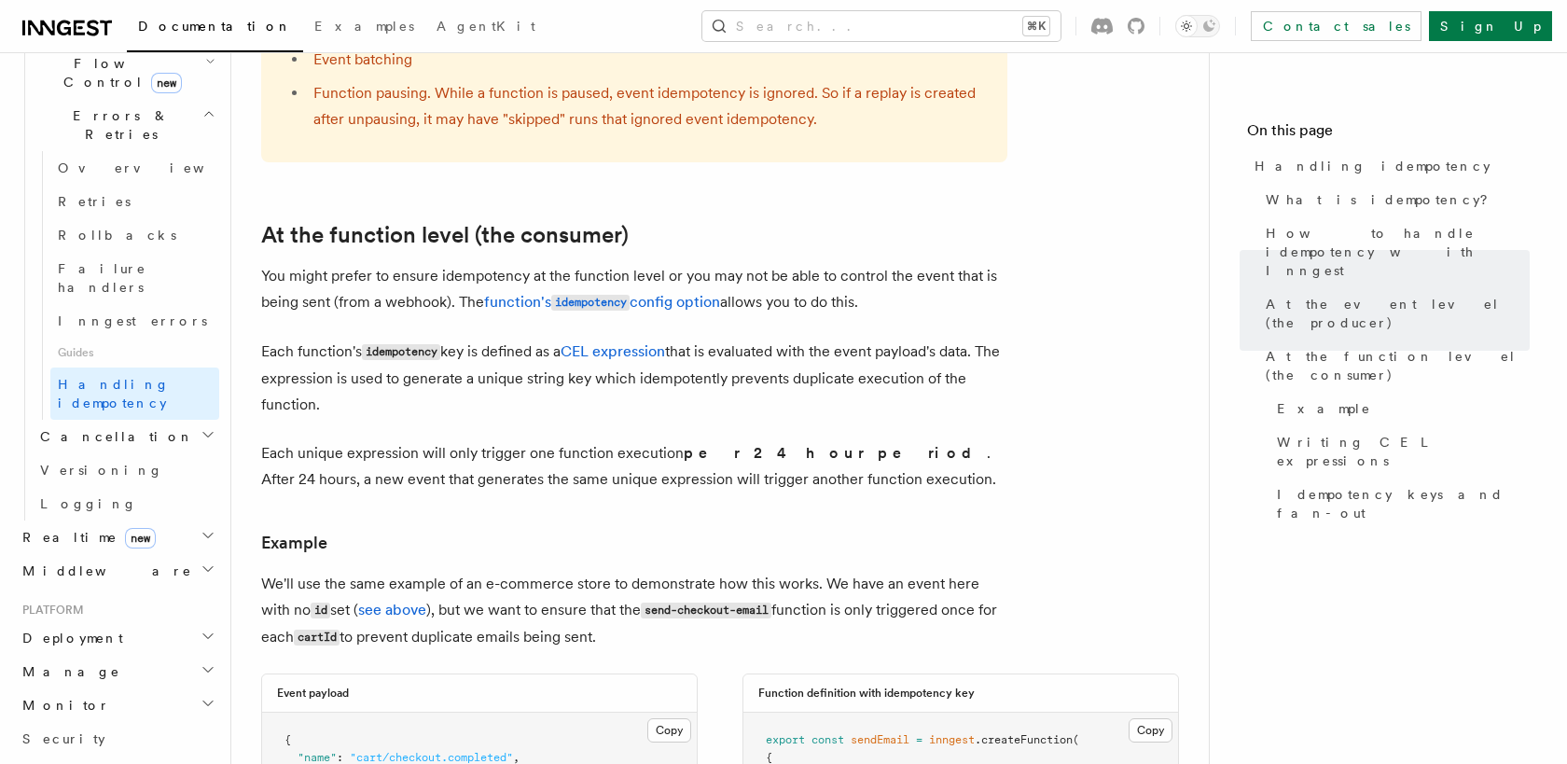
click at [135, 420] on h2 "Cancellation" at bounding box center [126, 437] width 187 height 34
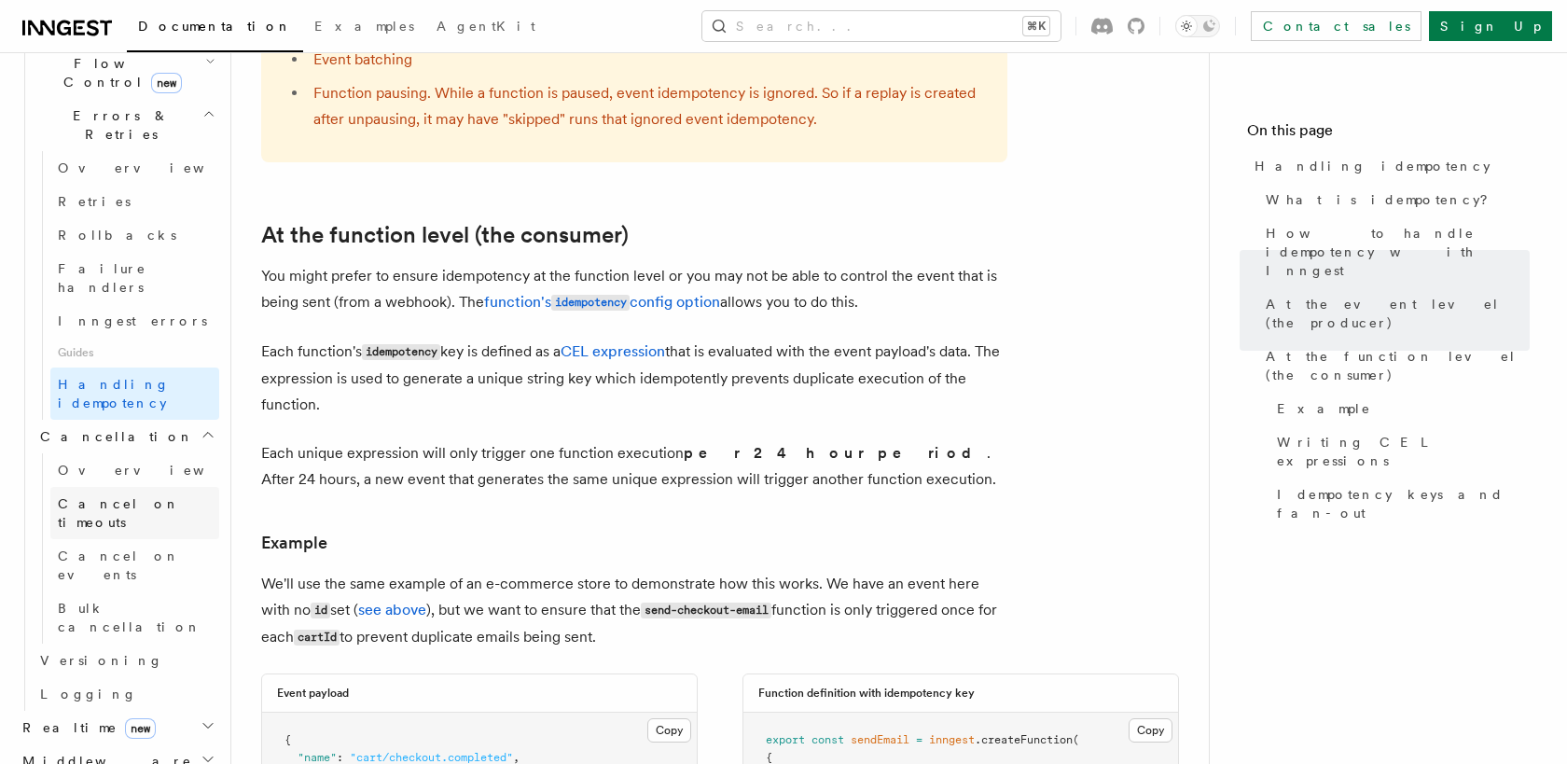
click at [164, 496] on span "Cancel on timeouts" at bounding box center [119, 513] width 122 height 34
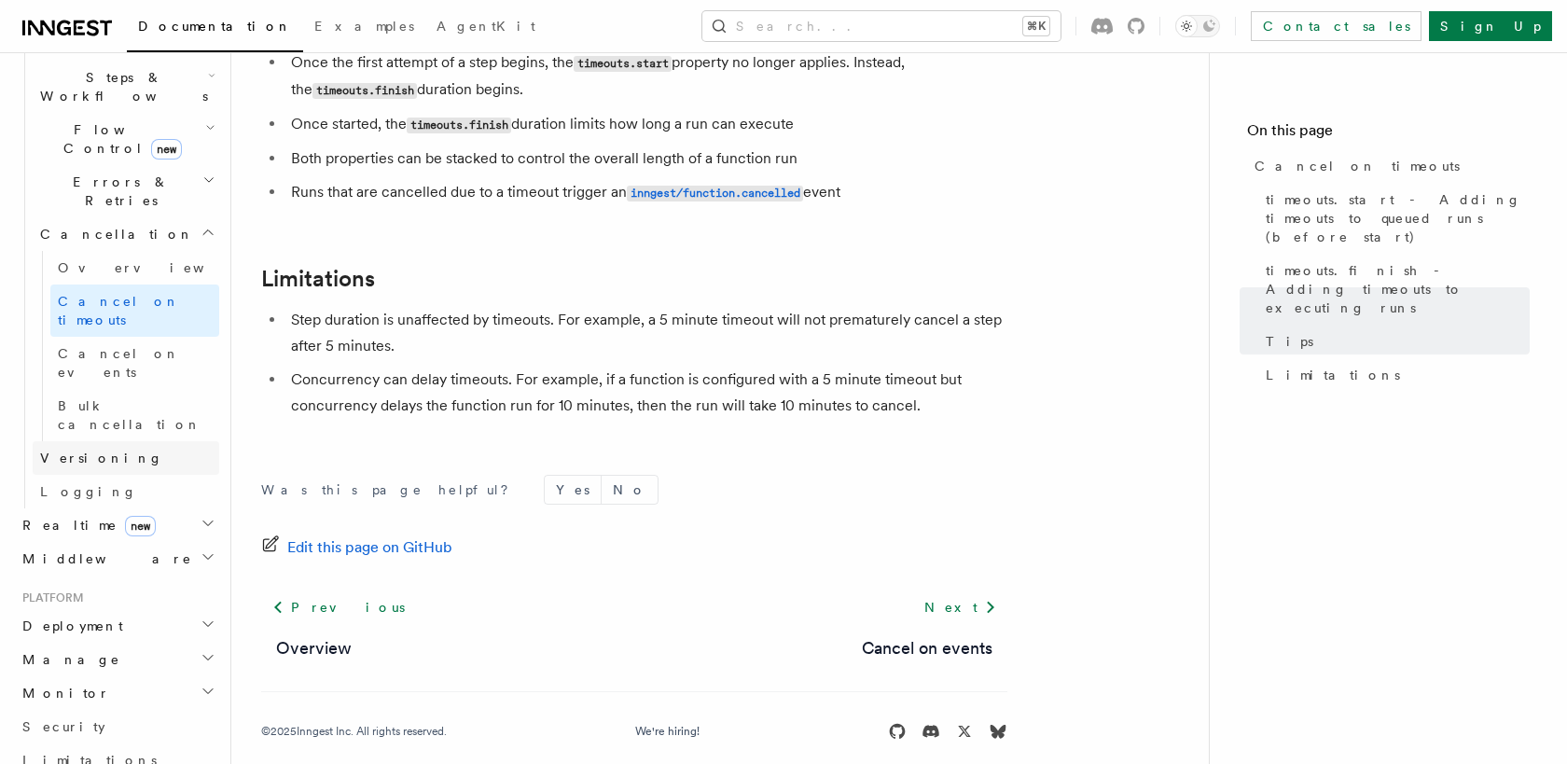
scroll to position [621, 0]
click at [126, 347] on span "Cancel on events" at bounding box center [119, 364] width 122 height 34
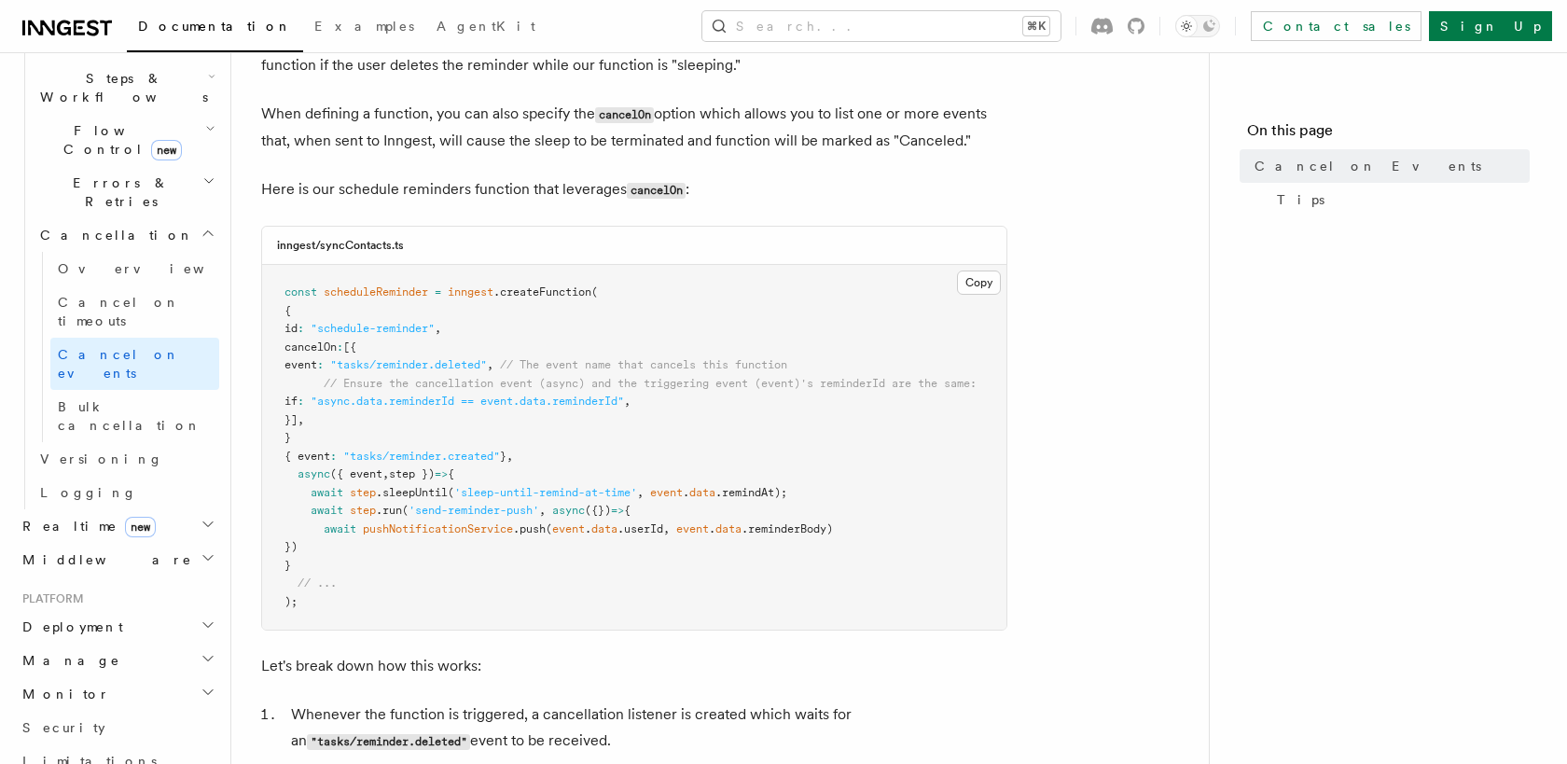
scroll to position [373, 0]
